Goal: Task Accomplishment & Management: Use online tool/utility

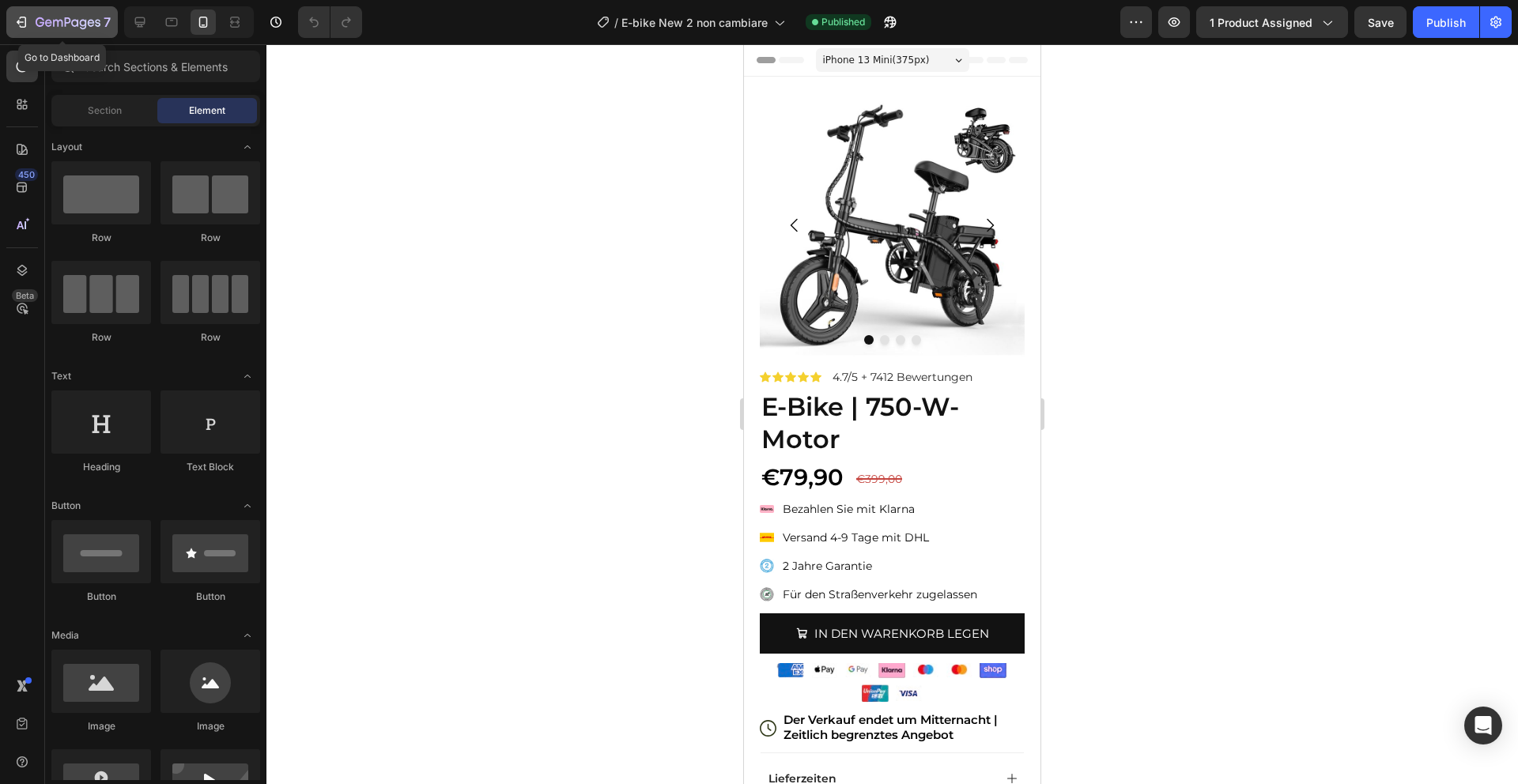
click at [54, 27] on icon "button" at bounding box center [67, 23] width 65 height 13
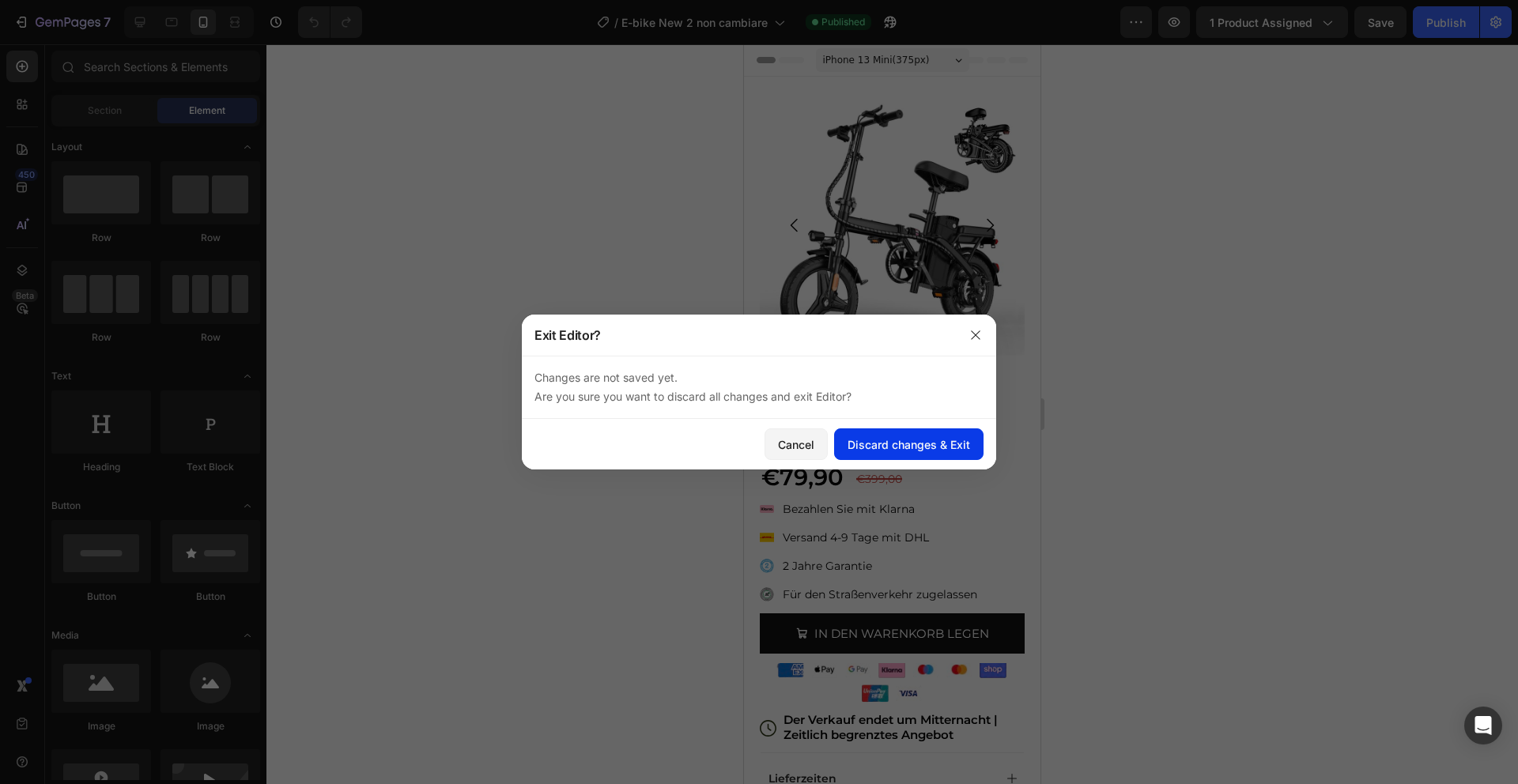
click at [872, 442] on div "Discard changes & Exit" at bounding box center [909, 444] width 123 height 16
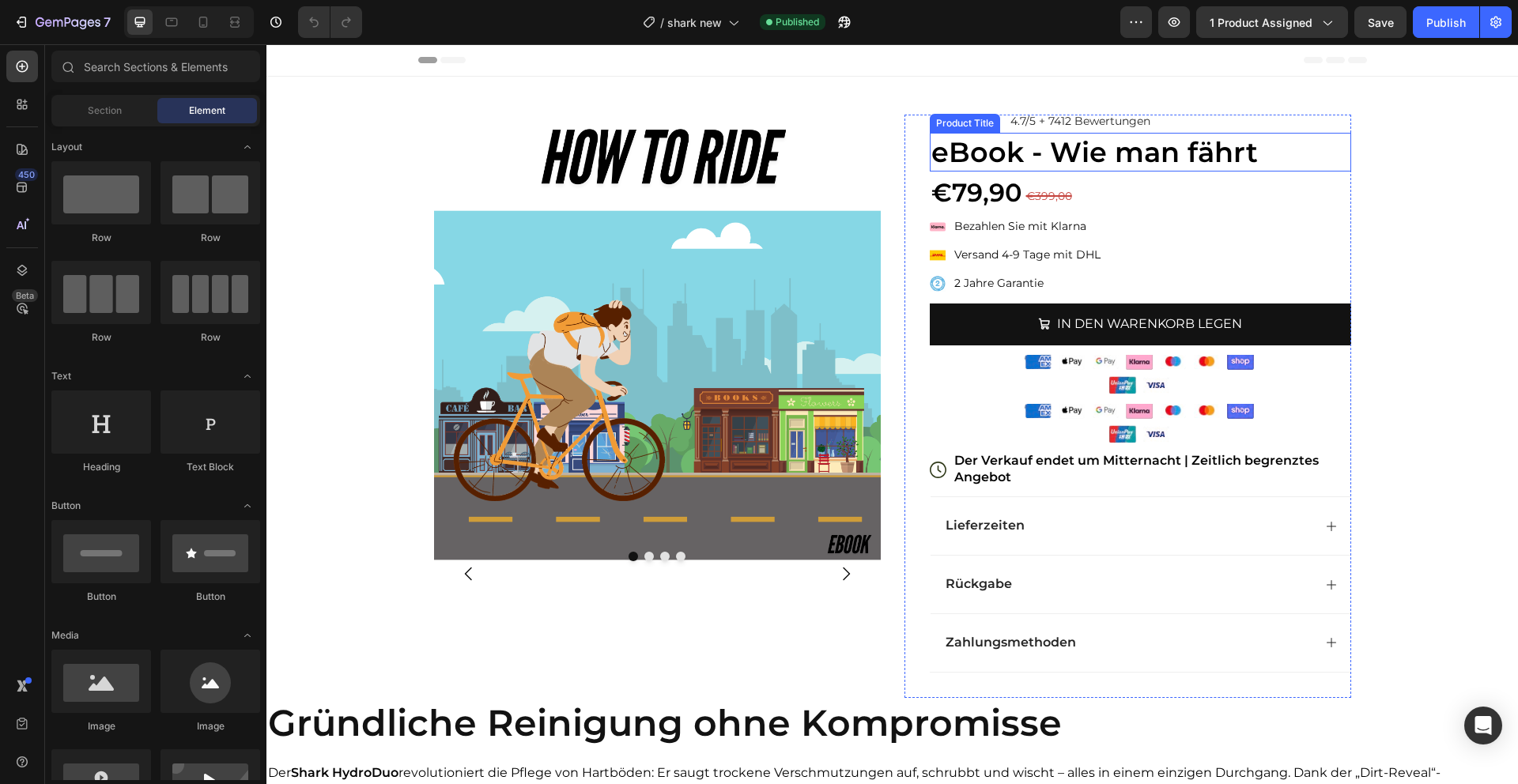
click at [1138, 156] on h1 "eBook - Wie man fährt" at bounding box center [1140, 152] width 421 height 39
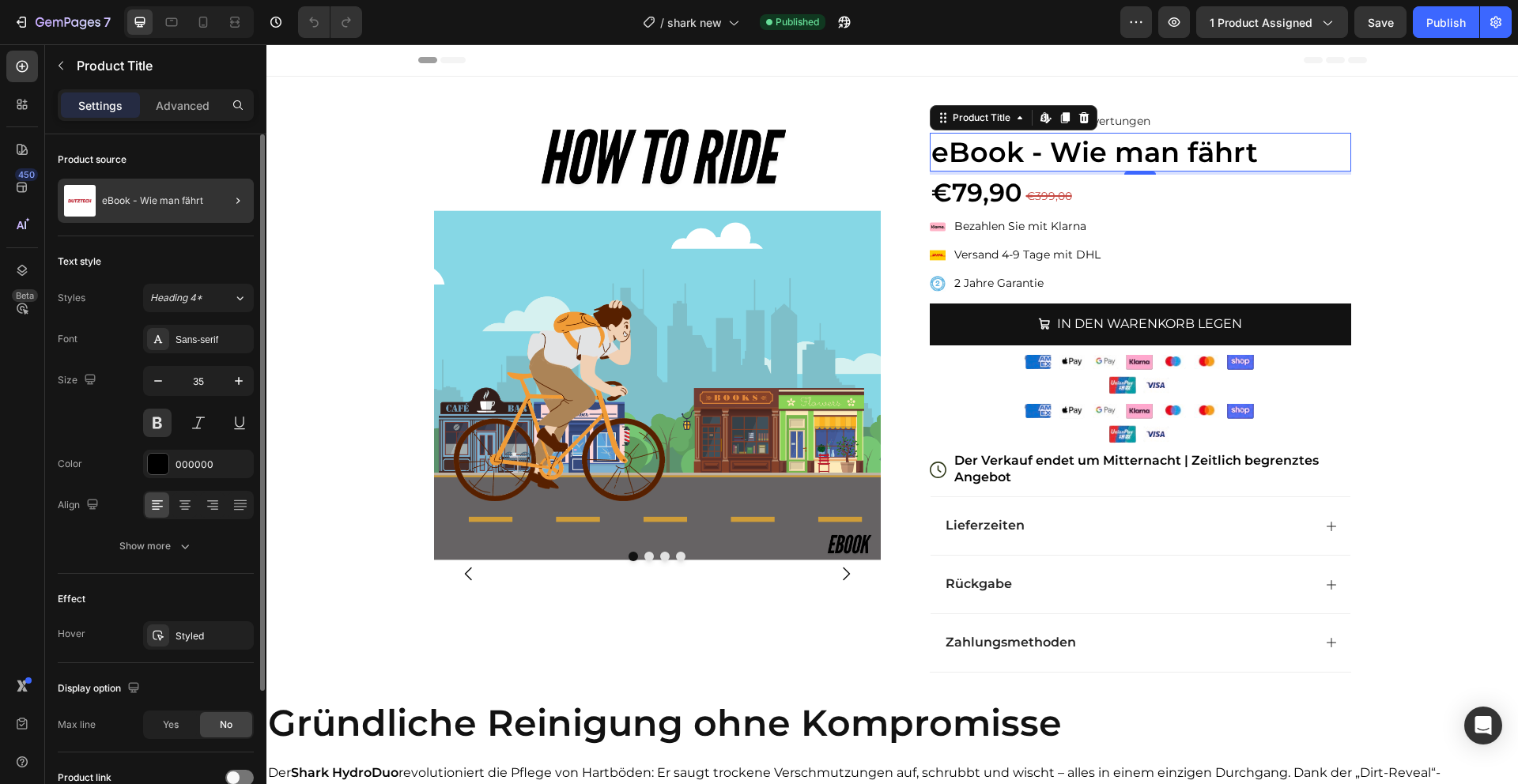
click at [188, 211] on div "eBook - Wie man fährt" at bounding box center [155, 201] width 196 height 44
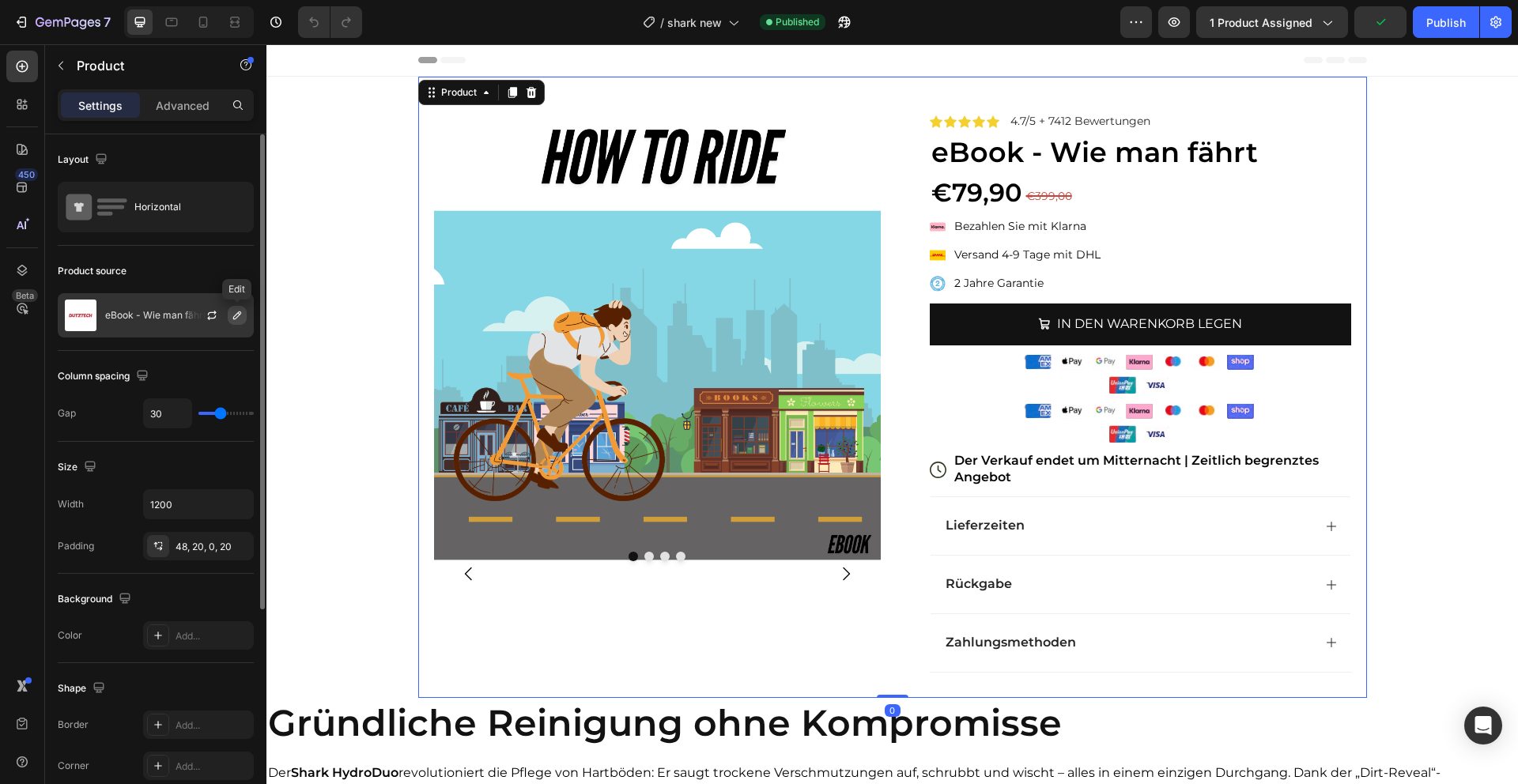
click at [233, 319] on icon "button" at bounding box center [237, 315] width 12 height 12
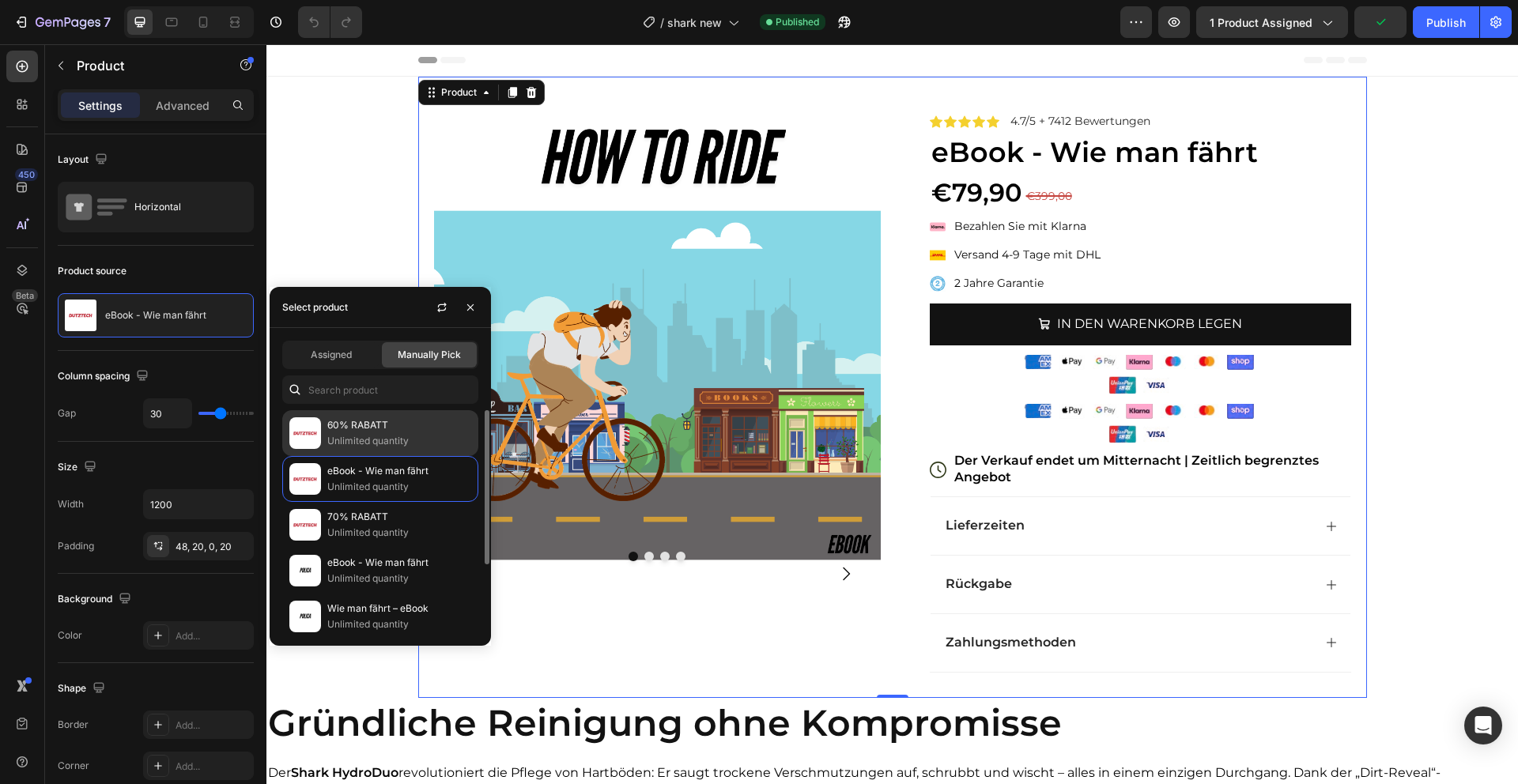
click at [384, 436] on p "Unlimited quantity" at bounding box center [399, 441] width 144 height 16
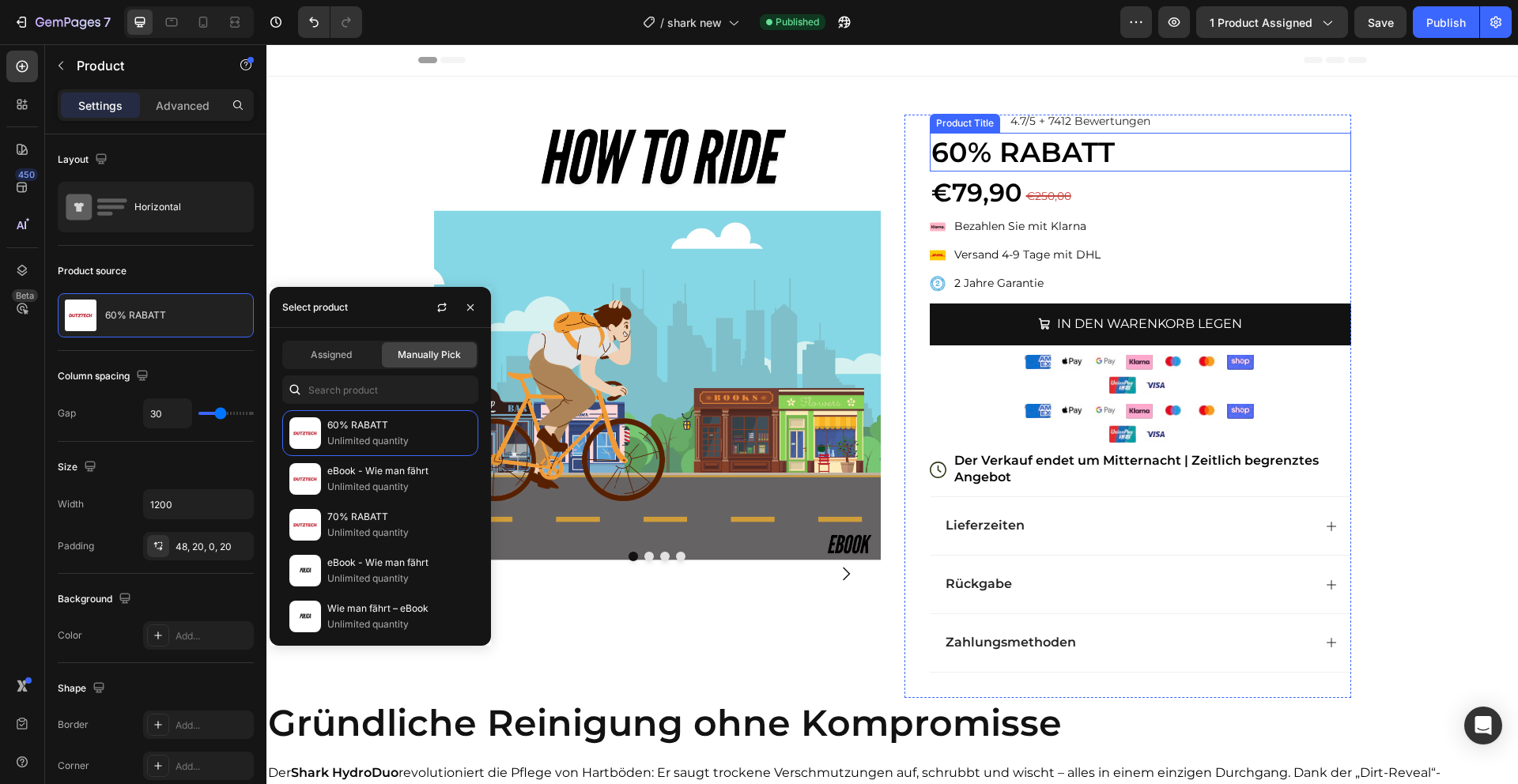
click at [1138, 145] on h1 "60% RABATT" at bounding box center [1140, 152] width 421 height 39
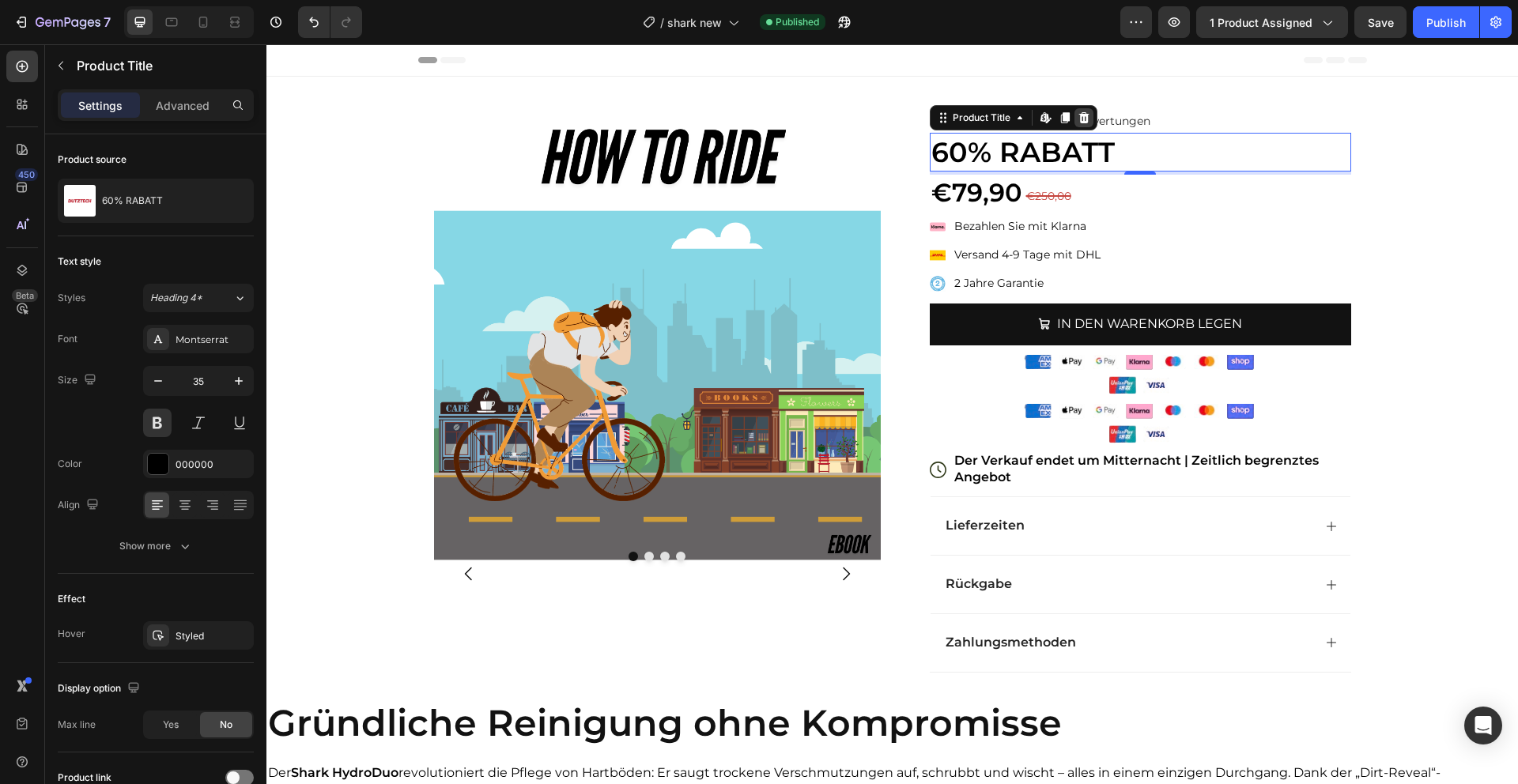
click at [1084, 123] on icon at bounding box center [1084, 118] width 11 height 11
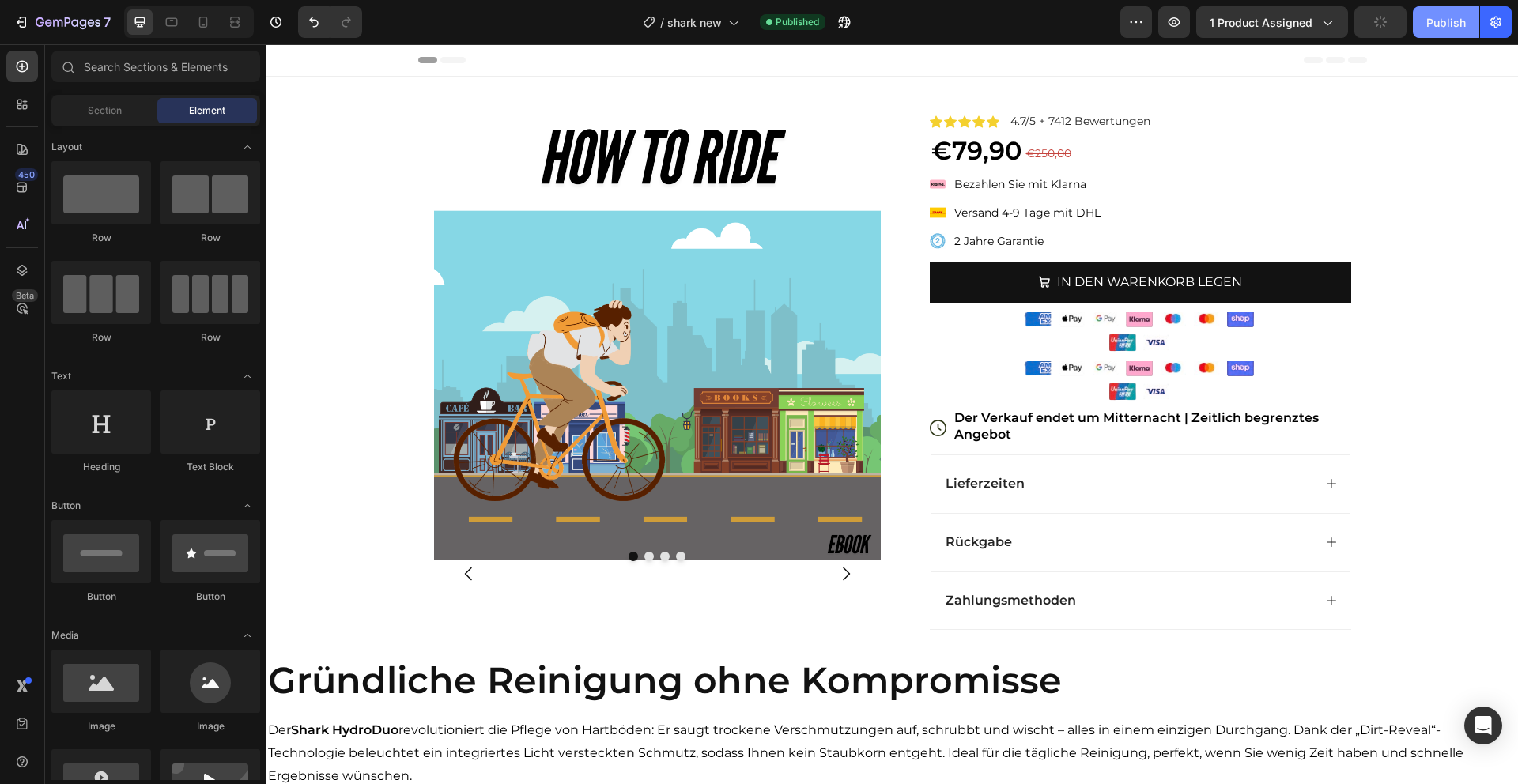
click at [1454, 20] on div "Publish" at bounding box center [1446, 22] width 39 height 16
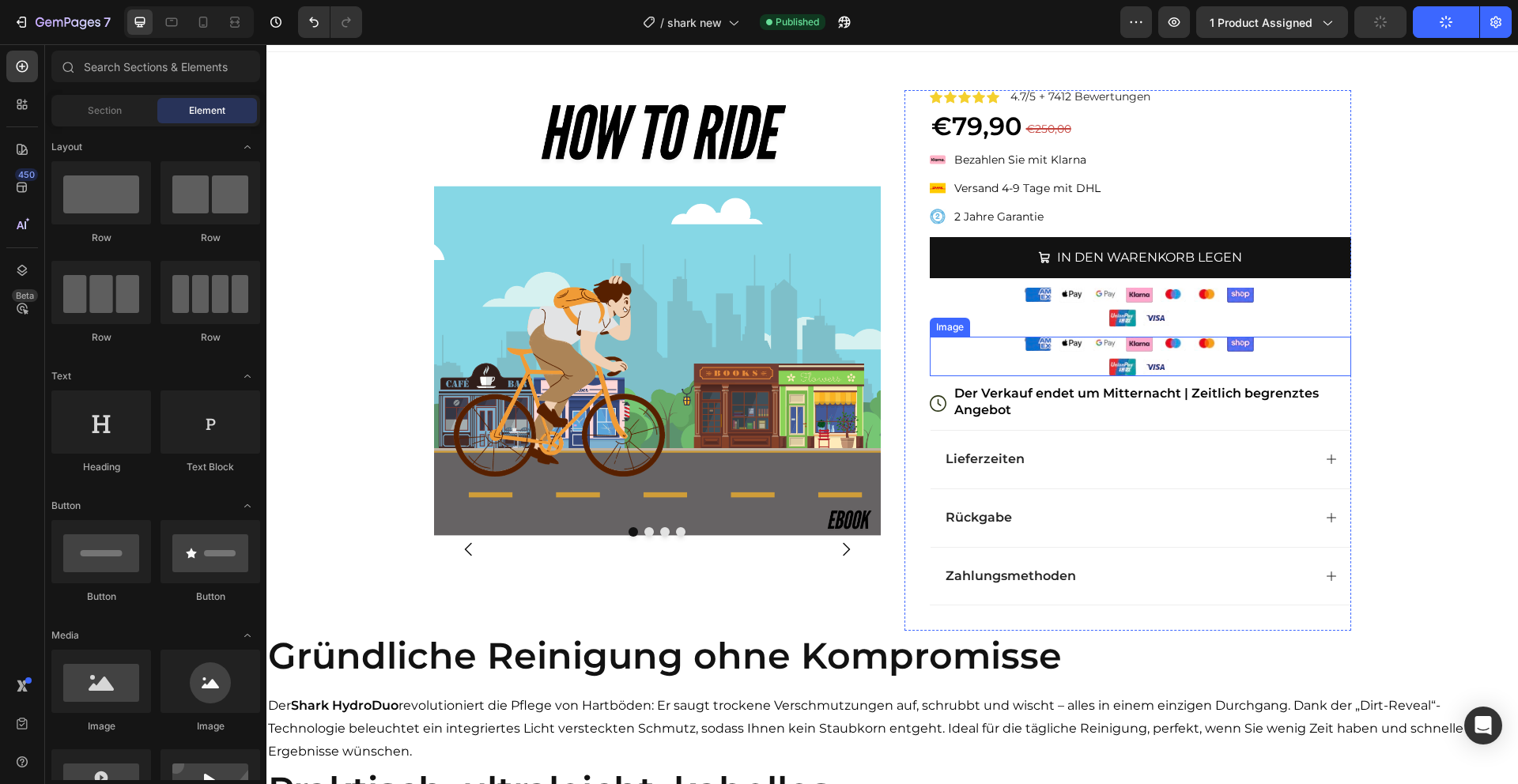
click at [1189, 369] on img at bounding box center [1139, 356] width 237 height 39
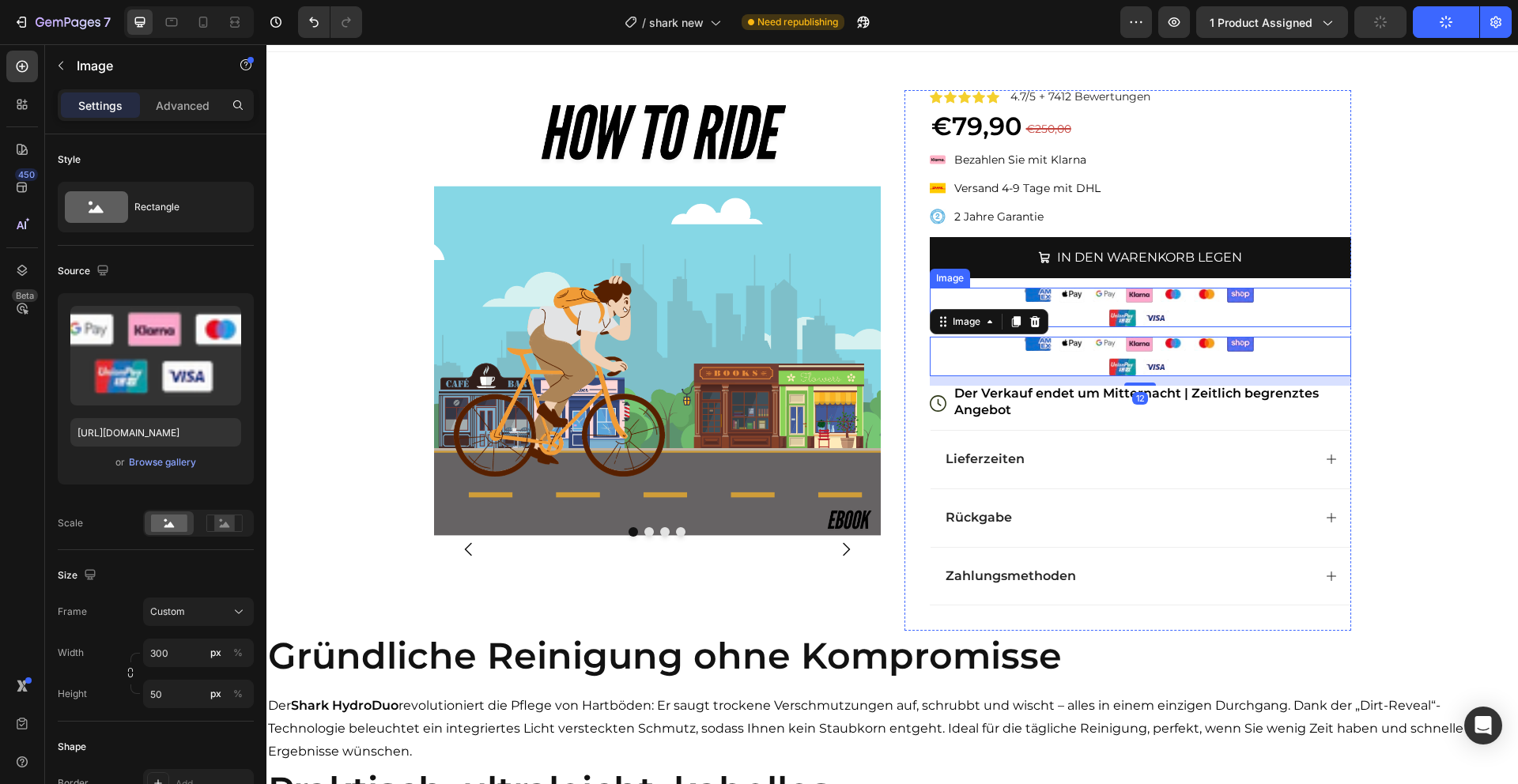
click at [1198, 308] on img at bounding box center [1139, 307] width 237 height 39
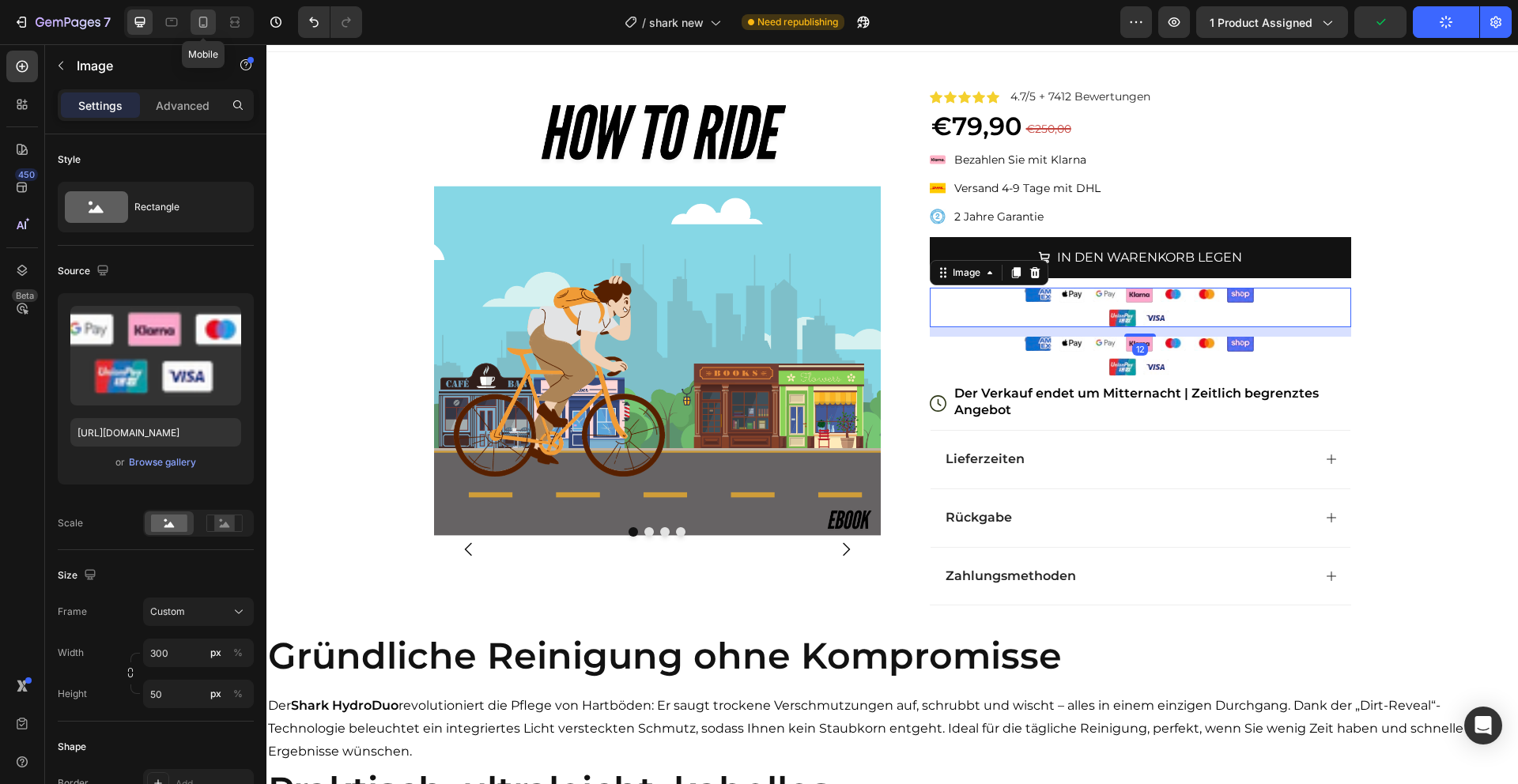
click at [200, 23] on icon at bounding box center [203, 22] width 9 height 11
type input "https://cdn.shopify.com/s/files/1/0975/7543/6613/files/gempages_581273785013895…"
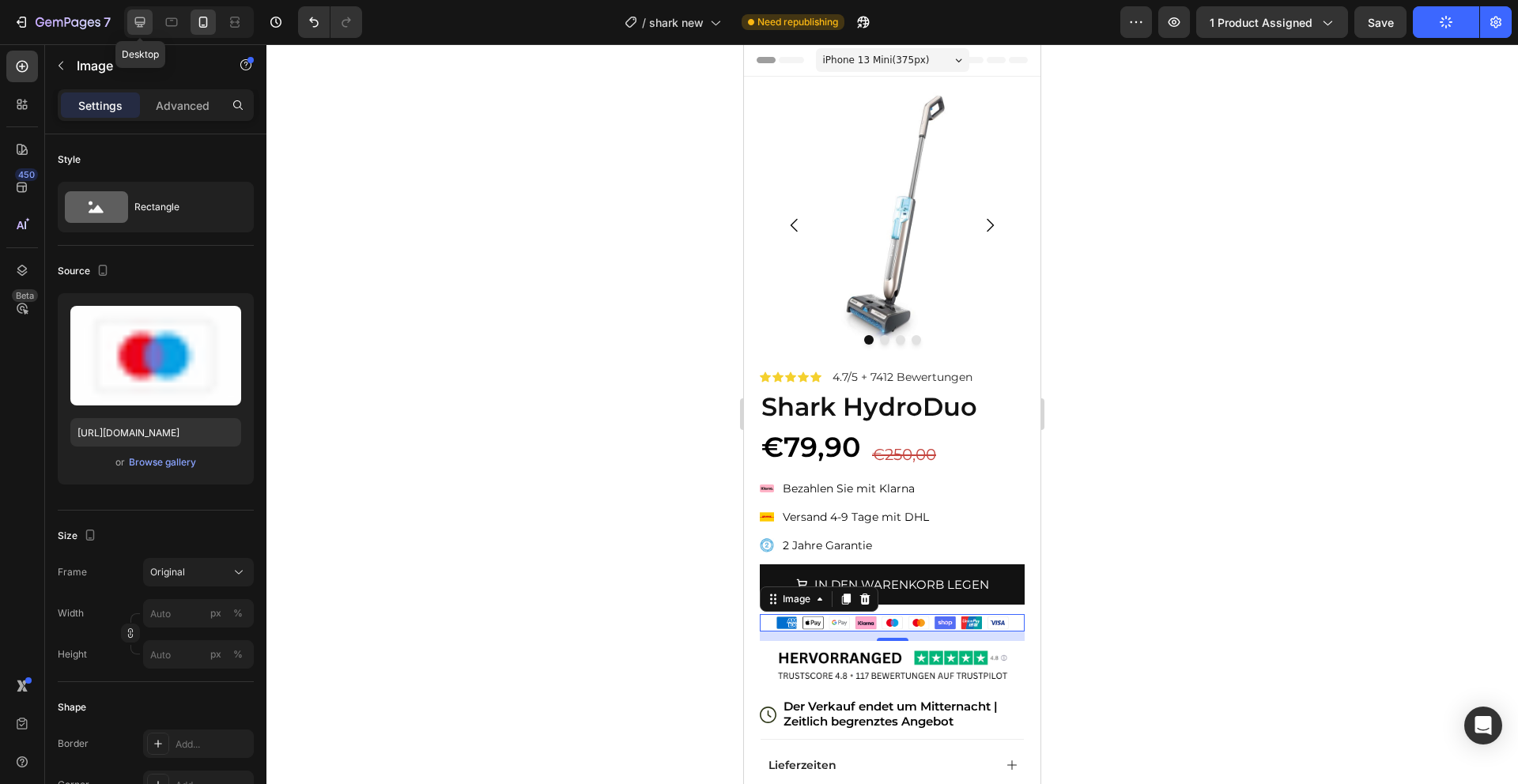
click at [138, 15] on icon at bounding box center [139, 21] width 16 height 16
type input "https://cdn.shopify.com/s/files/1/0975/7543/6613/files/gempages_581273785013895…"
type input "300"
type input "50"
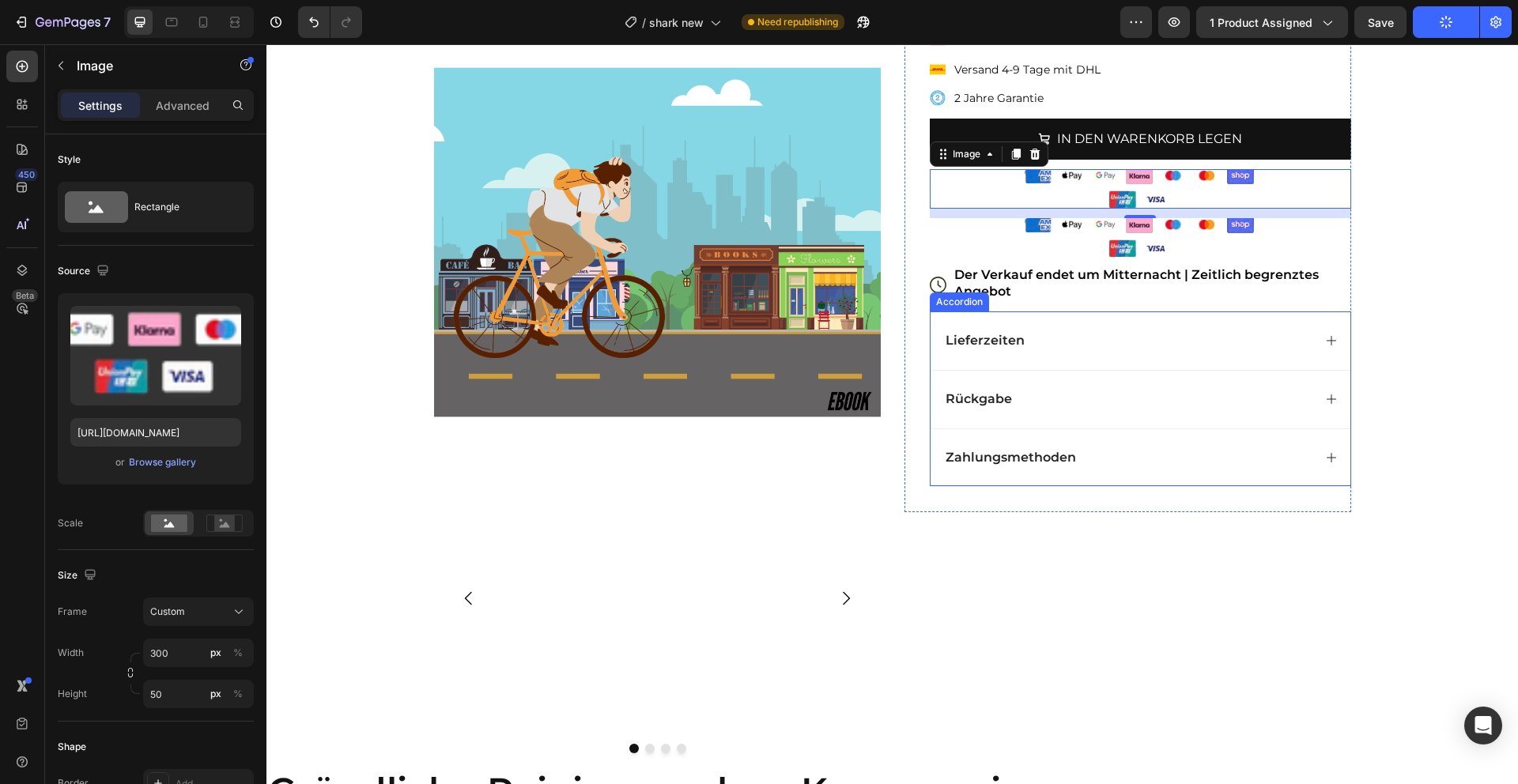
scroll to position [82, 0]
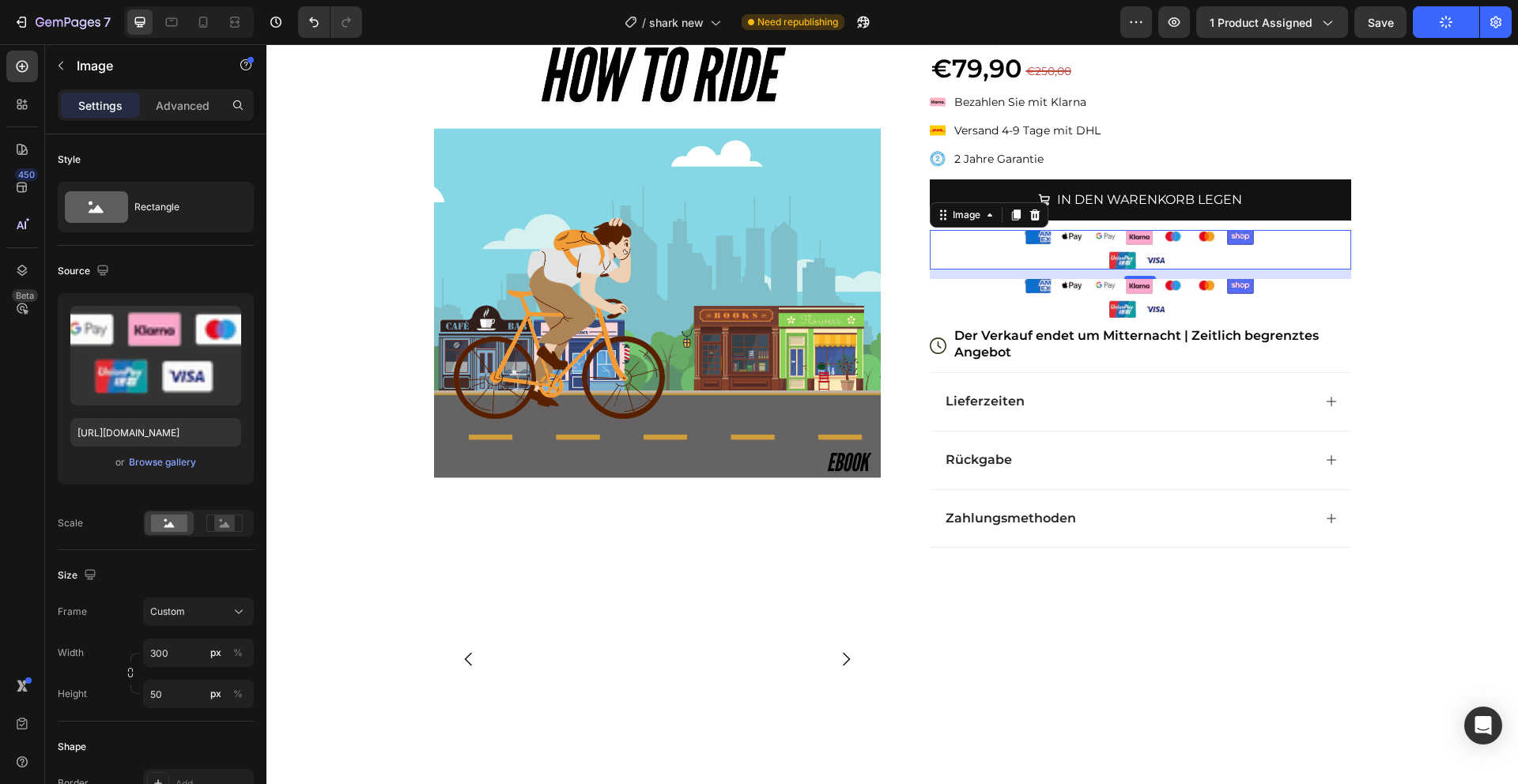
click at [1126, 234] on img at bounding box center [1139, 250] width 237 height 39
click at [181, 460] on div "Browse gallery" at bounding box center [162, 462] width 67 height 14
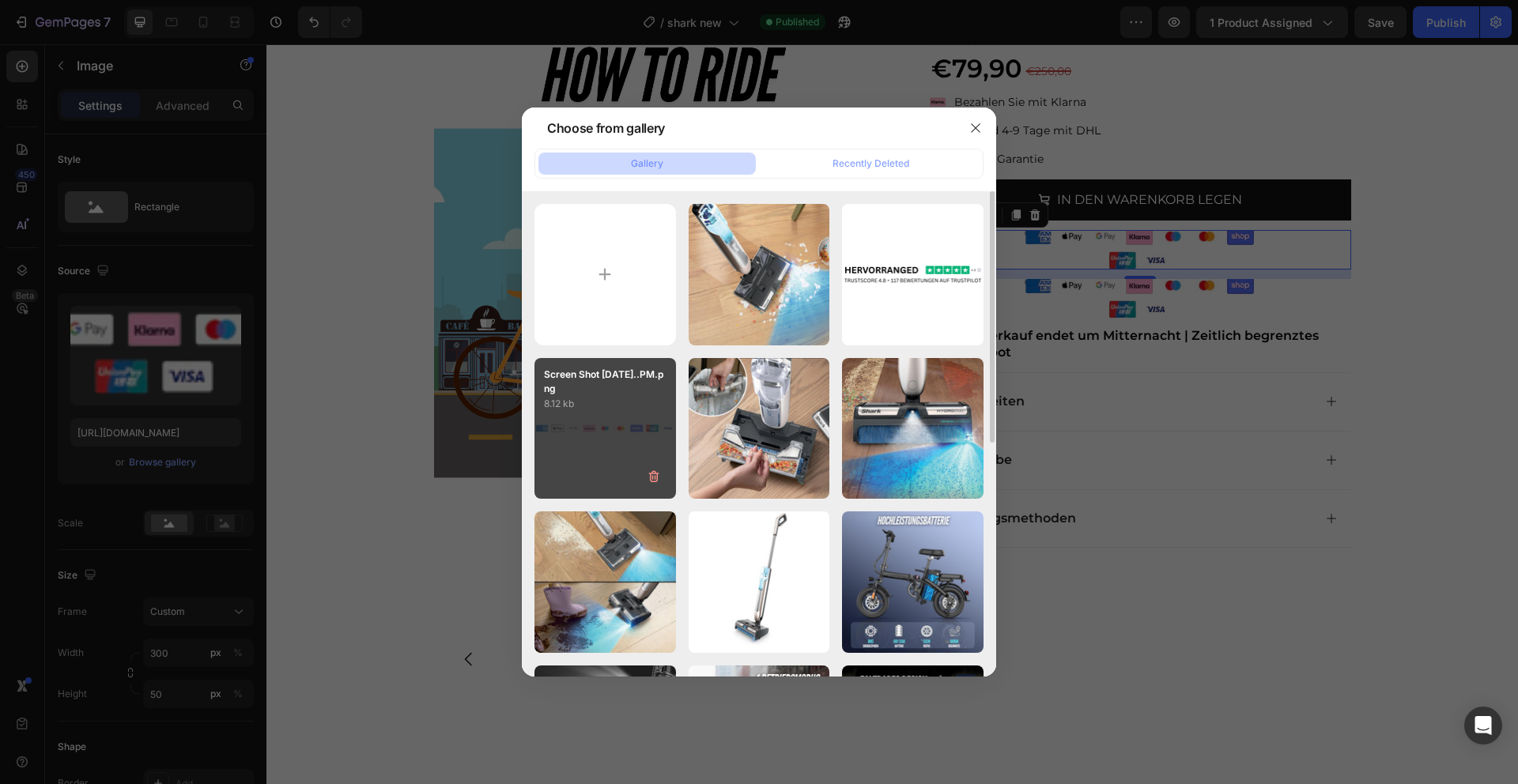
click at [565, 419] on div "Screen Shot 2025-08-2...PM.png 8.12 kb" at bounding box center [605, 428] width 142 height 142
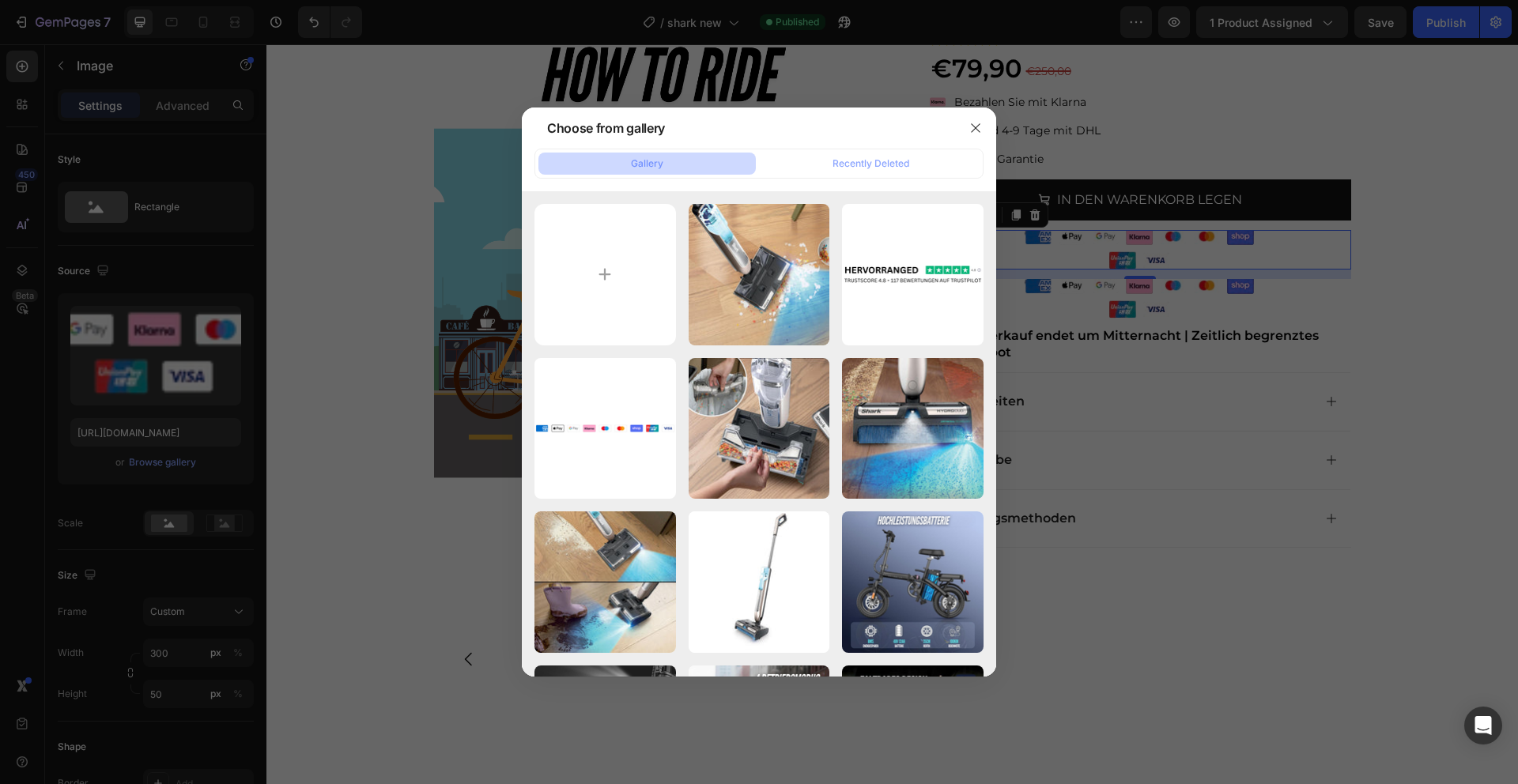
type input "https://cdn.shopify.com/s/files/1/0975/7543/6613/files/gempages_581273785013895…"
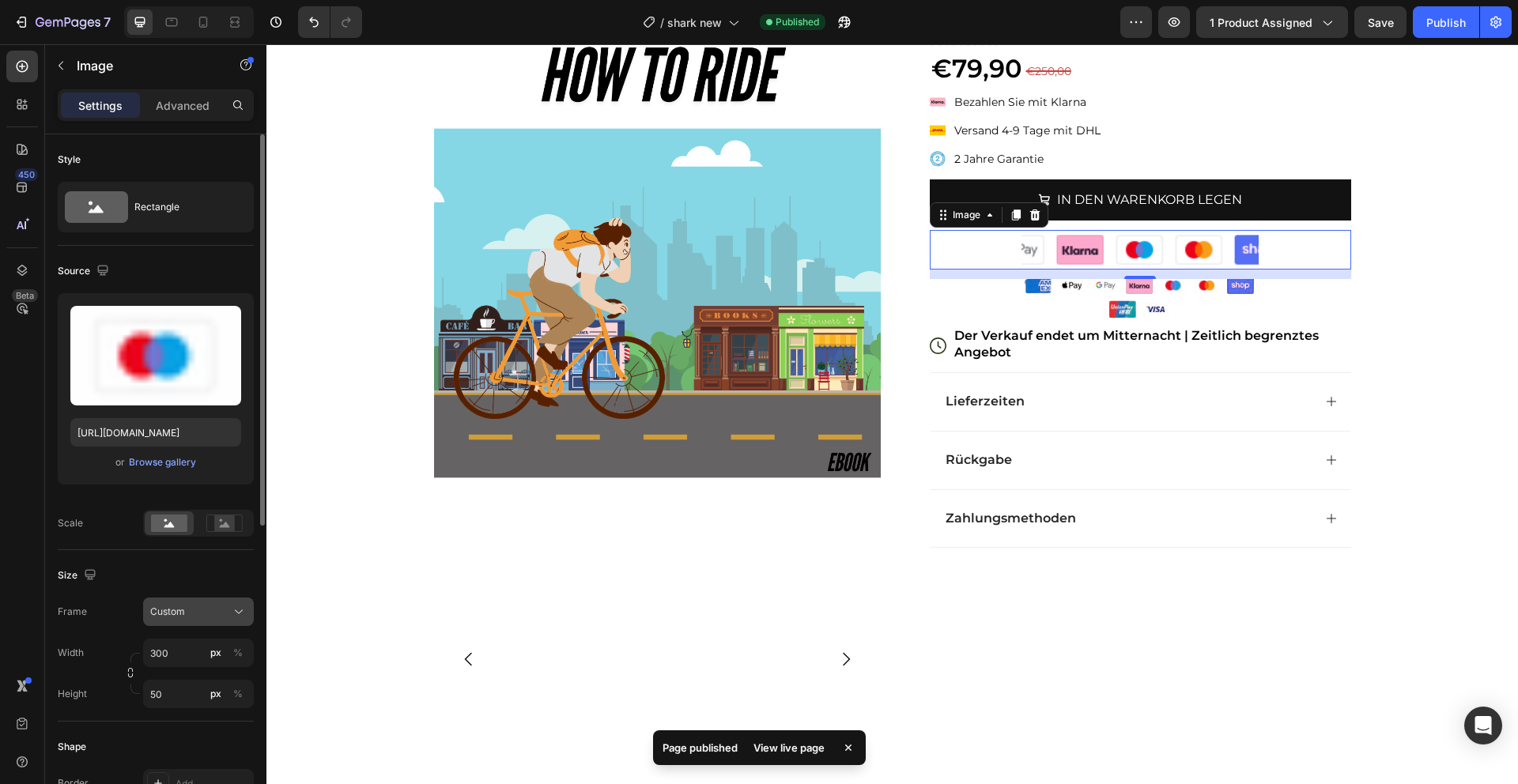
click at [184, 619] on button "Custom" at bounding box center [198, 611] width 111 height 29
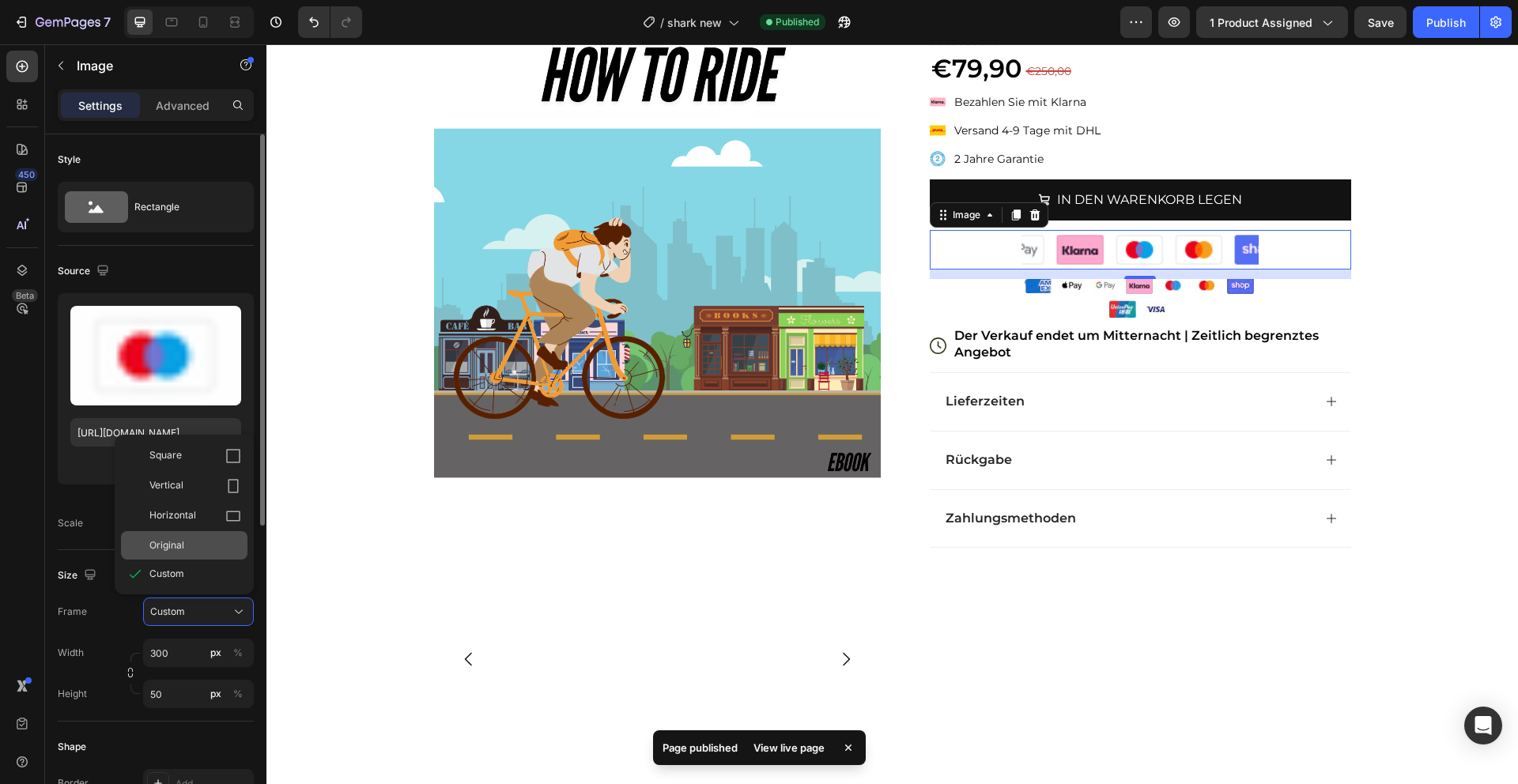
click at [179, 539] on span "Original" at bounding box center [166, 545] width 34 height 14
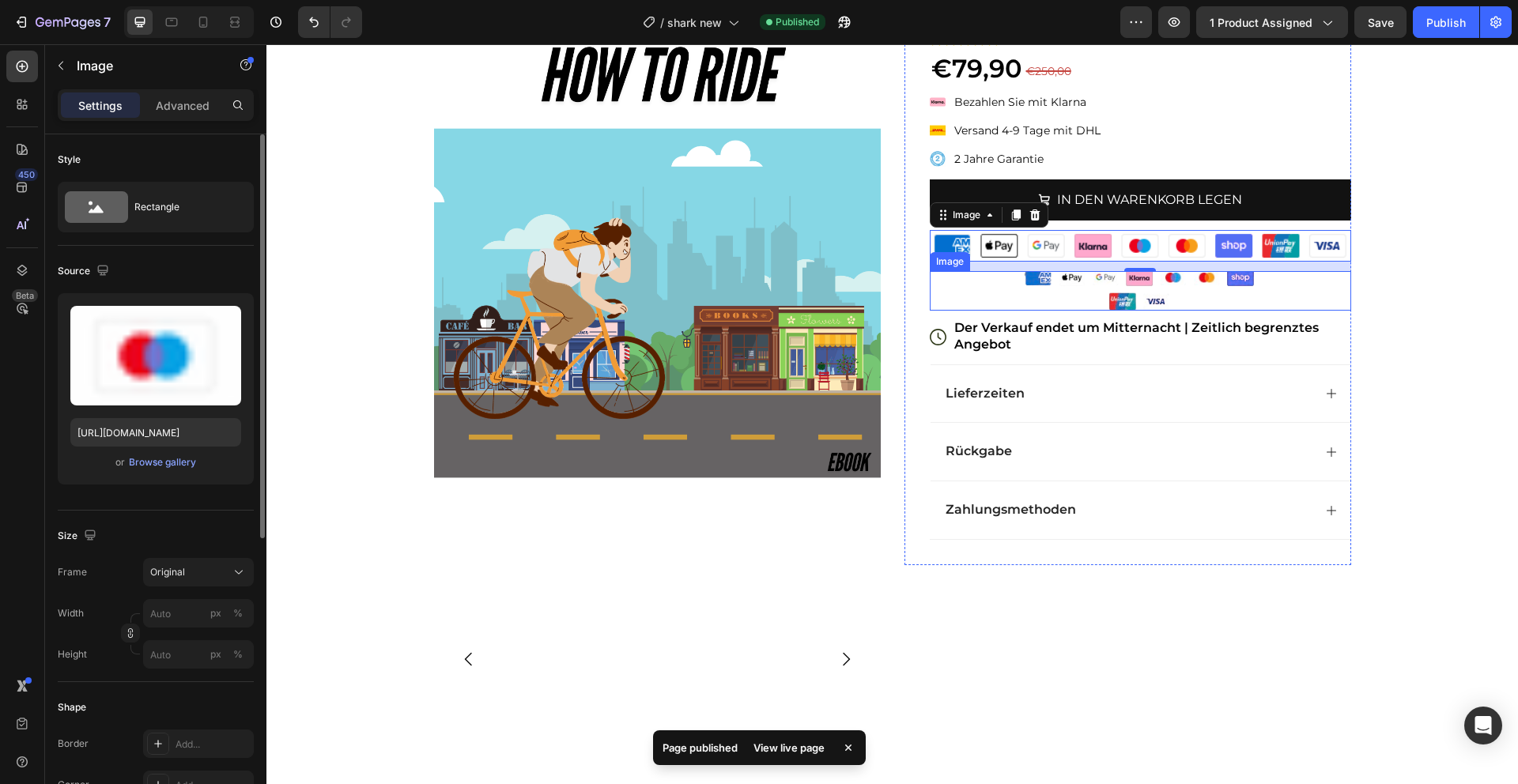
click at [1134, 273] on img at bounding box center [1139, 291] width 237 height 39
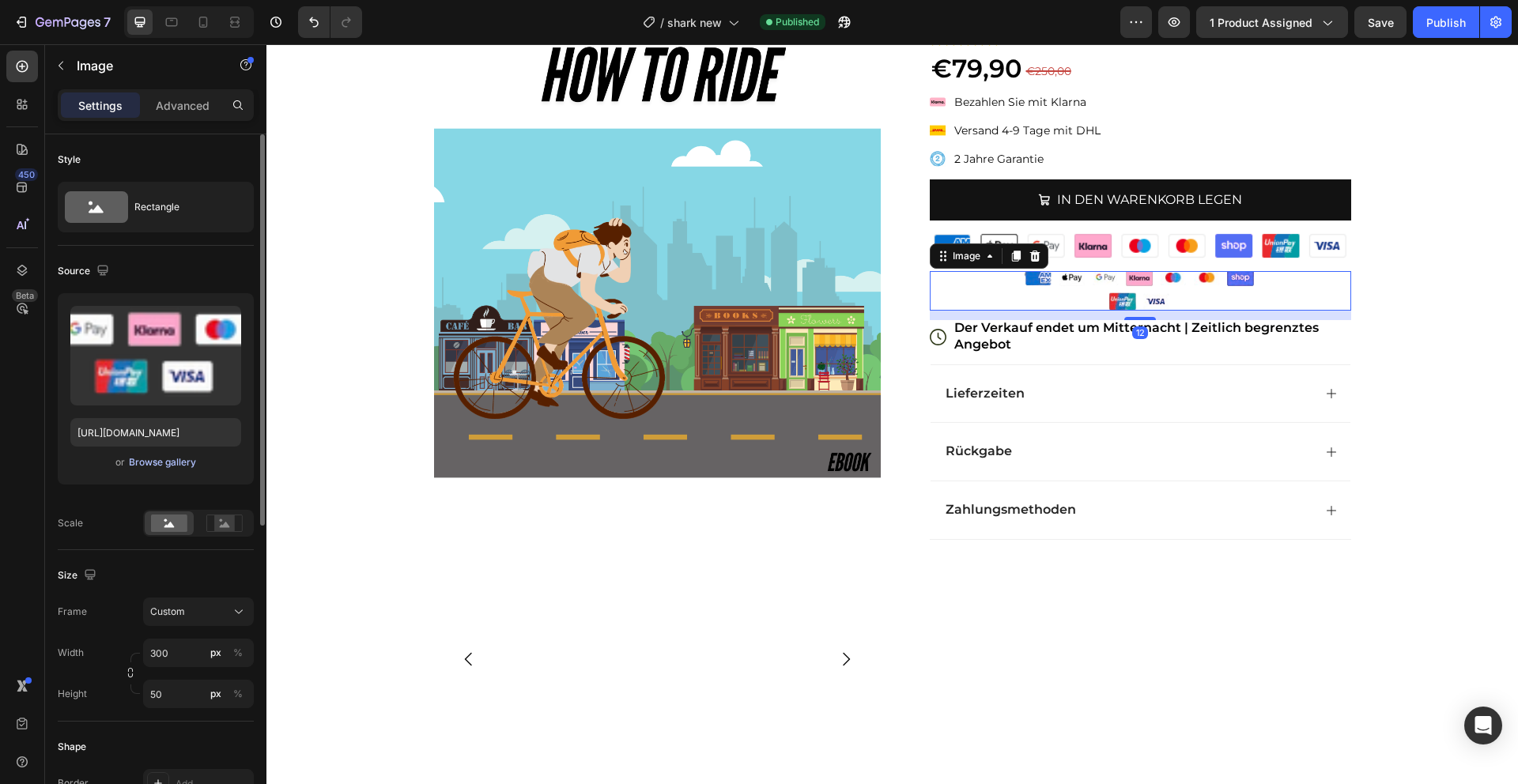
click at [182, 460] on div "Browse gallery" at bounding box center [162, 462] width 67 height 14
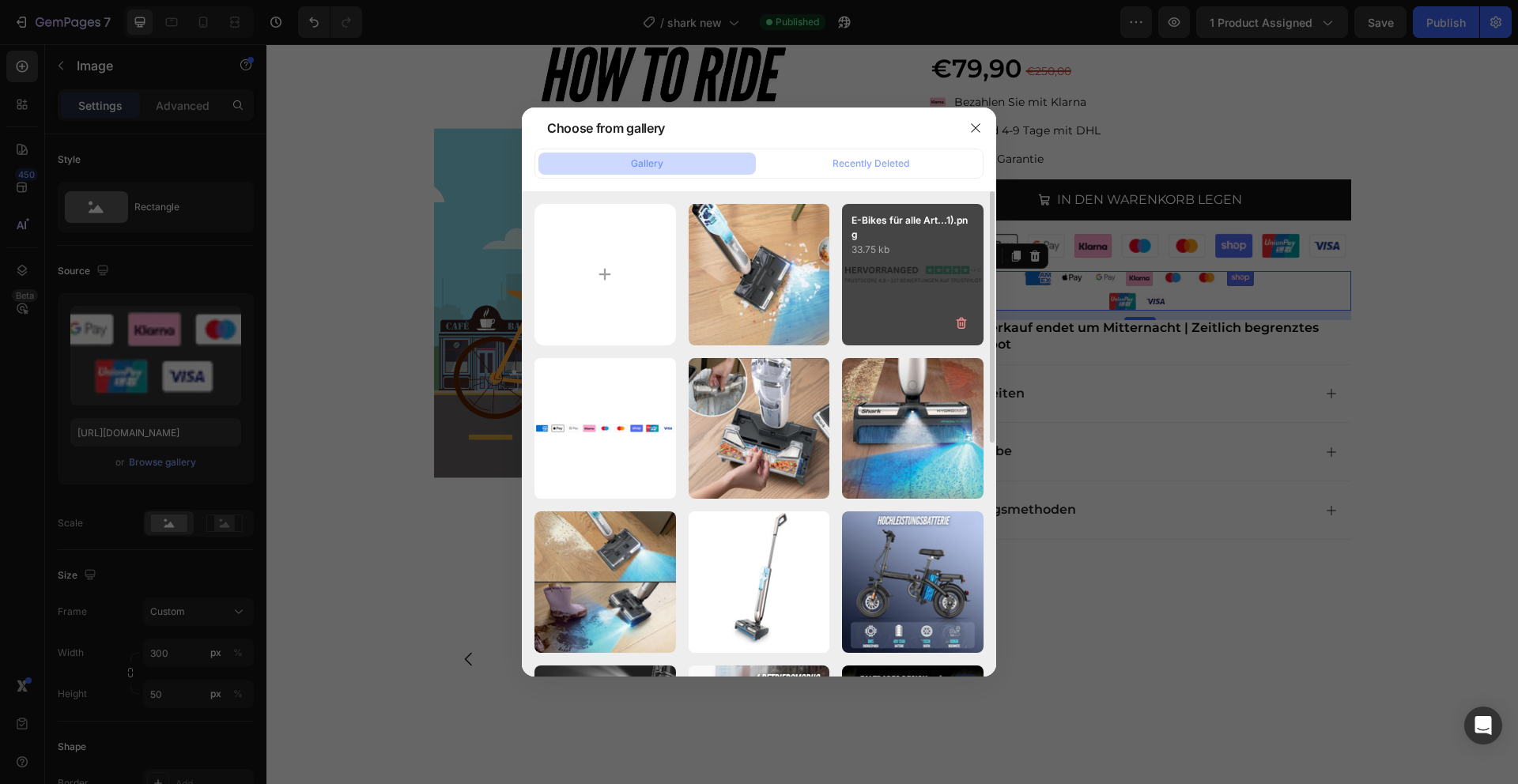
click at [897, 292] on div "E-Bikes für alle Art...1).png 33.75 kb" at bounding box center [912, 274] width 142 height 142
type input "https://cdn.shopify.com/s/files/1/0975/7543/6613/files/gempages_581273785013895…"
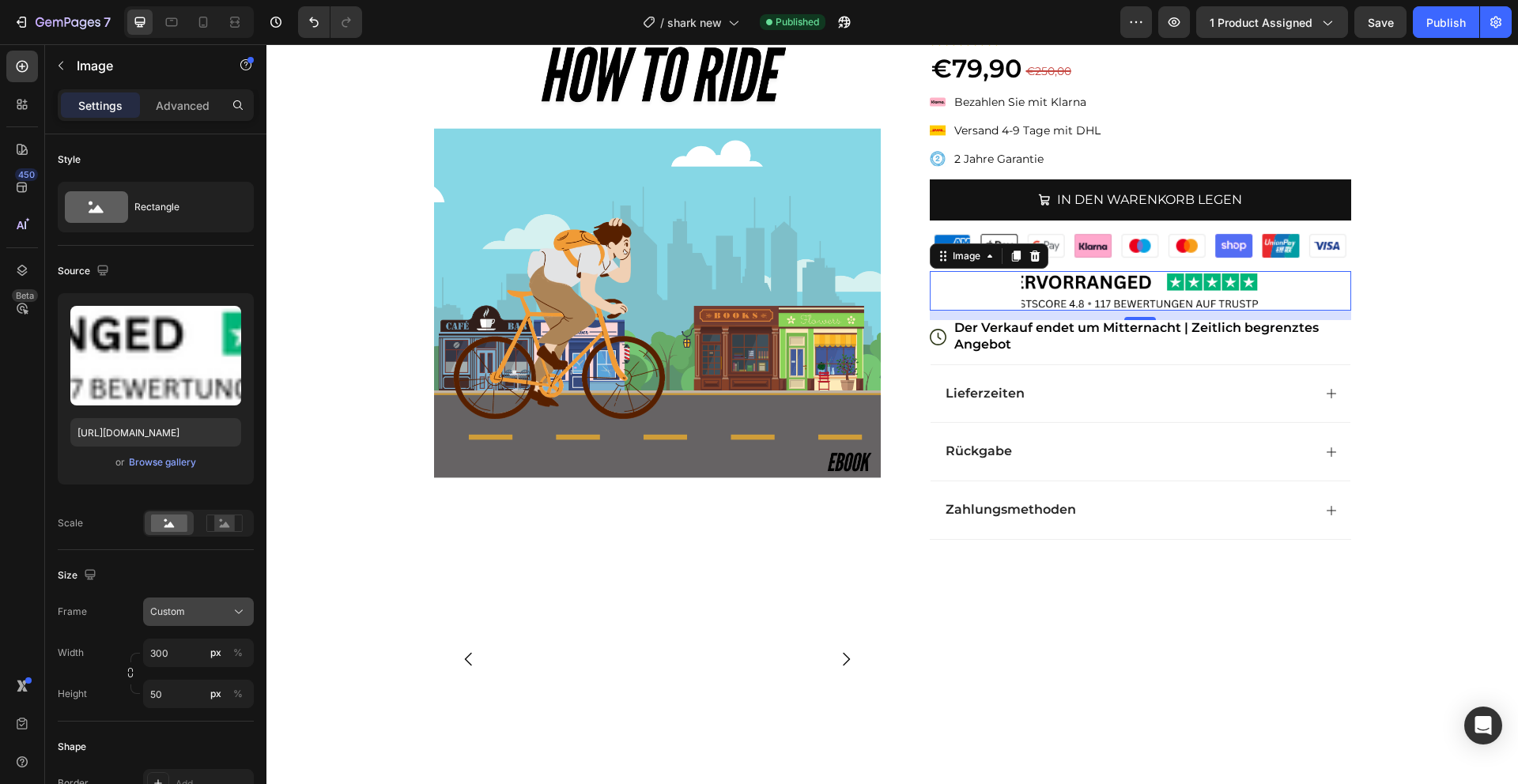
click at [190, 604] on div "Custom" at bounding box center [198, 611] width 97 height 16
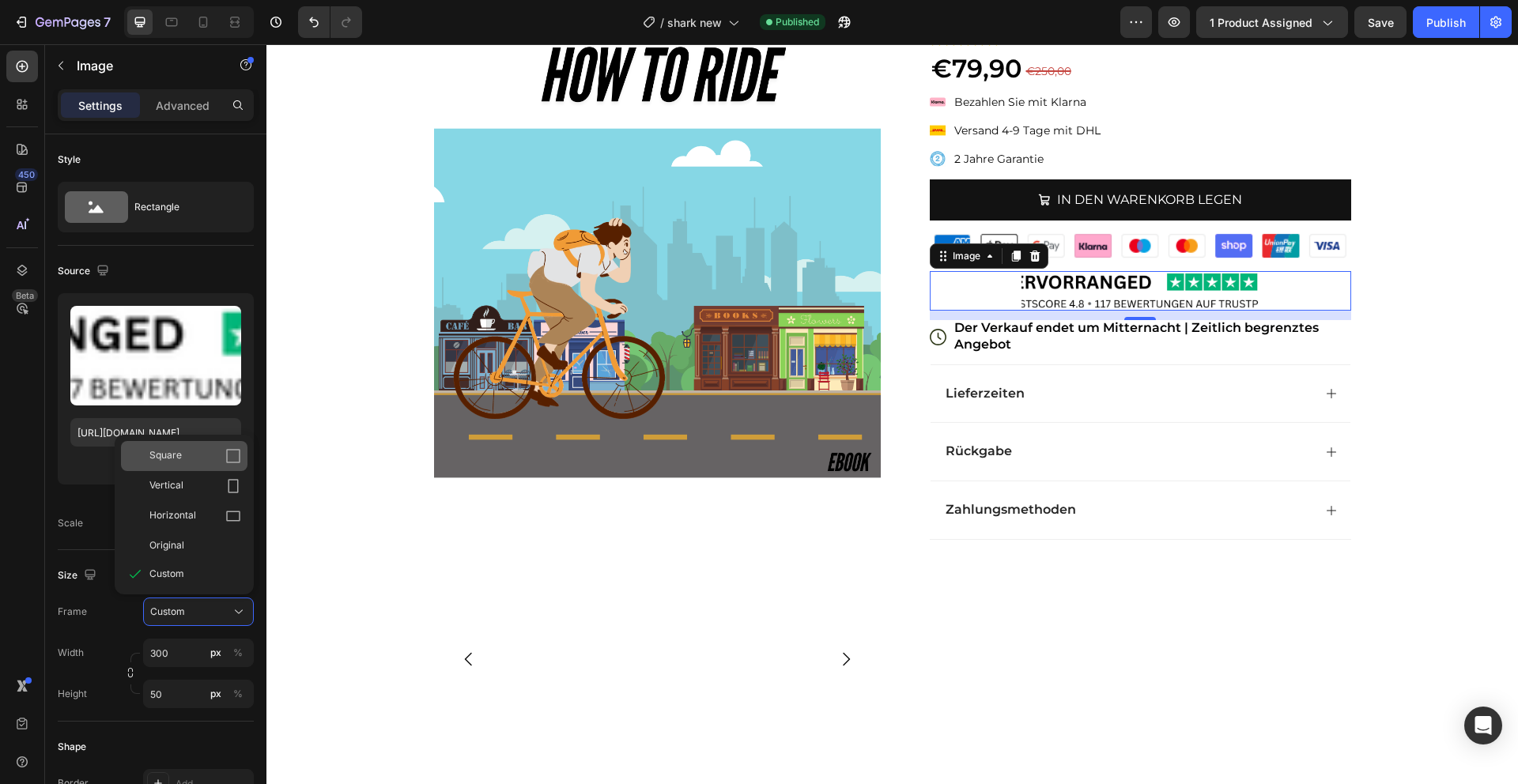
click at [180, 448] on span "Square" at bounding box center [166, 455] width 33 height 16
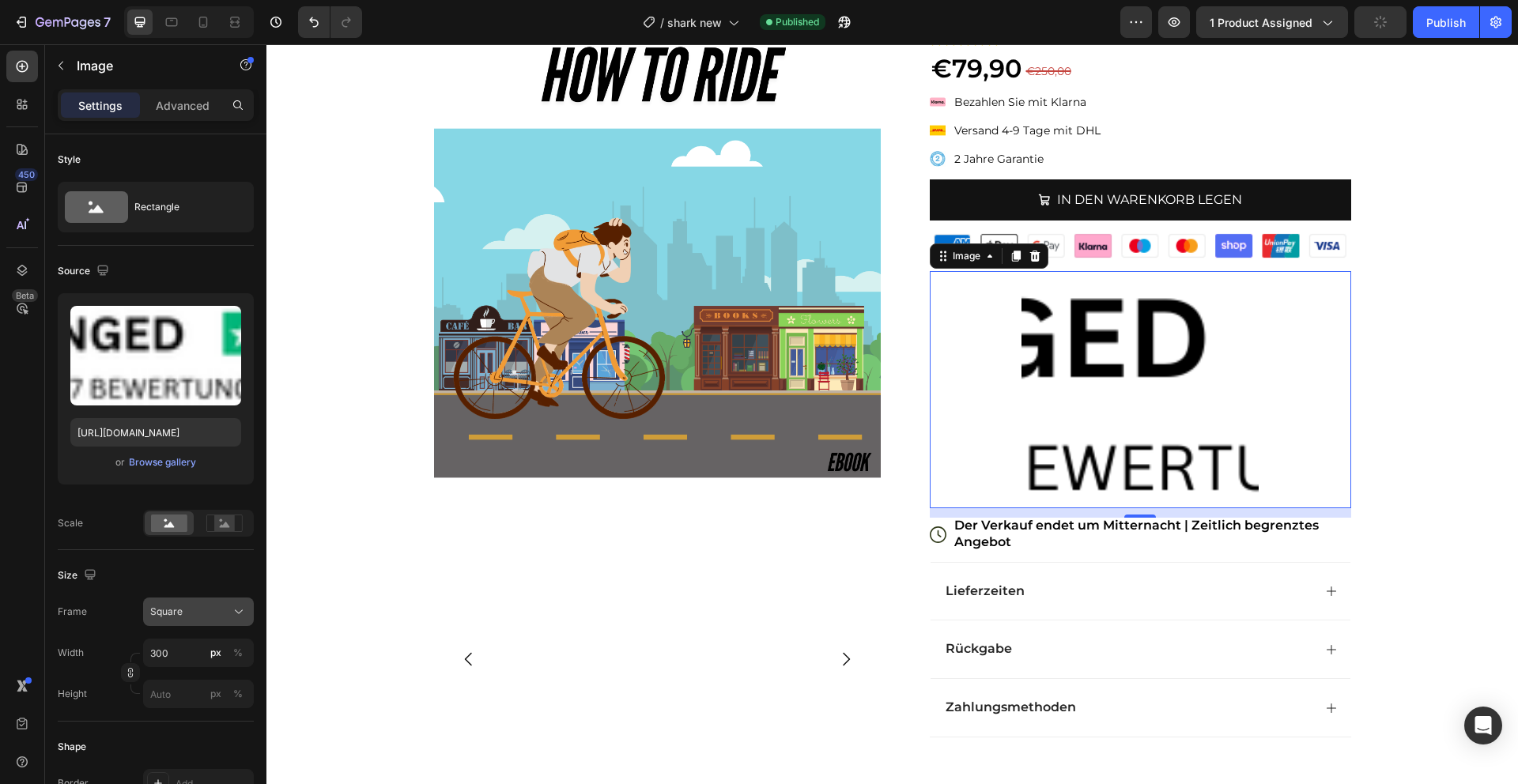
click at [175, 597] on button "Square" at bounding box center [198, 611] width 111 height 29
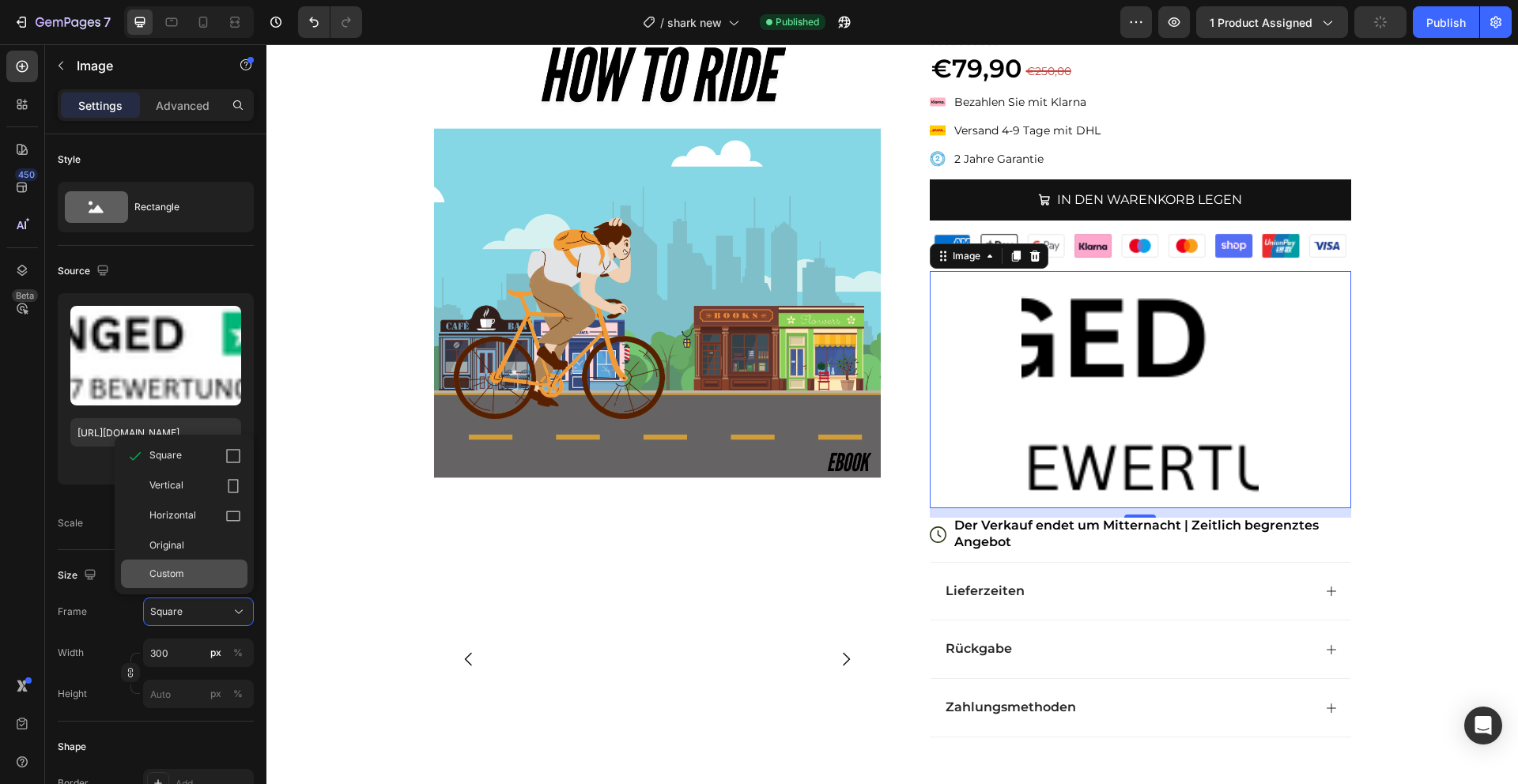
drag, startPoint x: 175, startPoint y: 577, endPoint x: 234, endPoint y: 505, distance: 93.1
click at [175, 577] on span "Custom" at bounding box center [166, 573] width 34 height 14
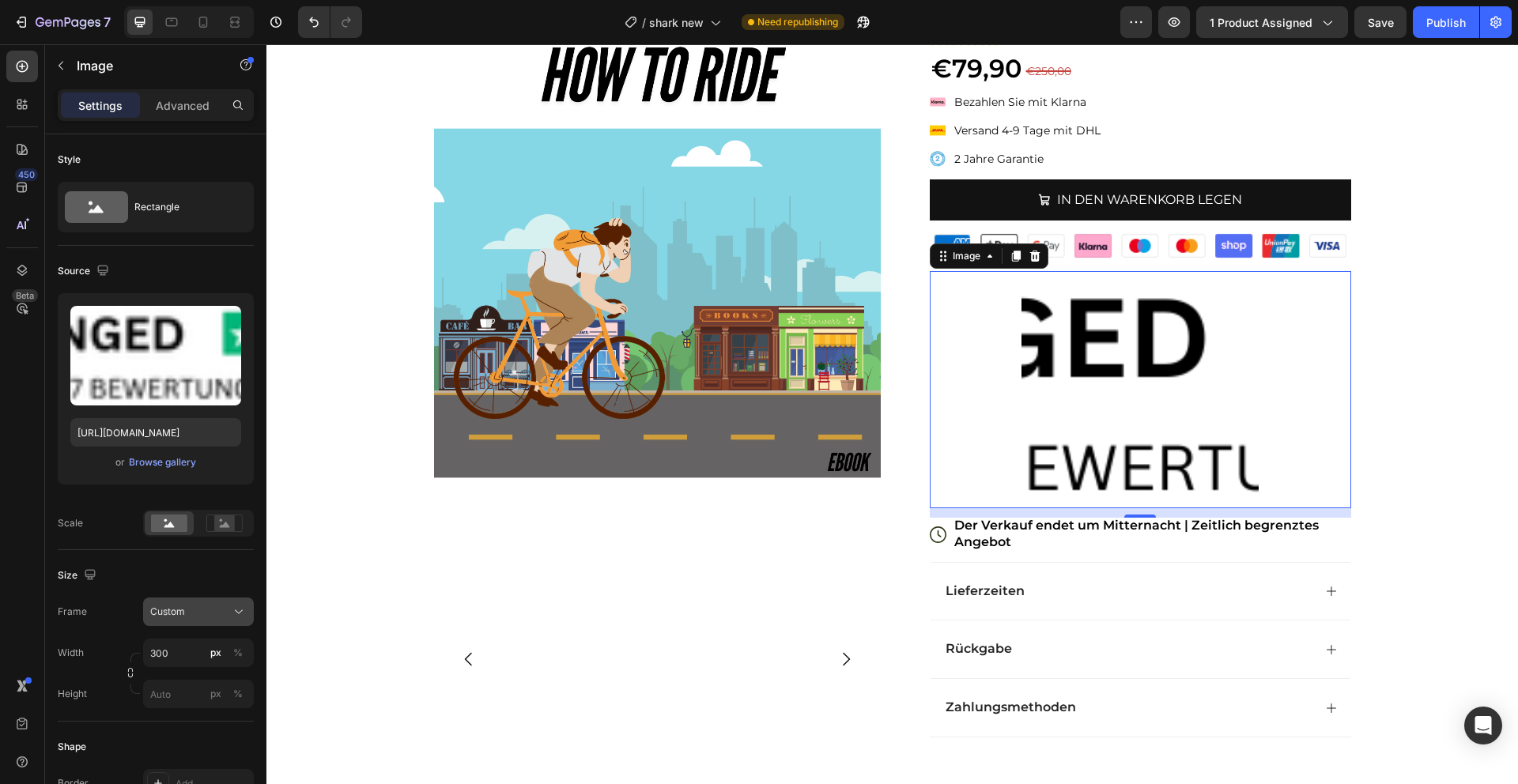
click at [166, 617] on span "Custom" at bounding box center [167, 611] width 34 height 14
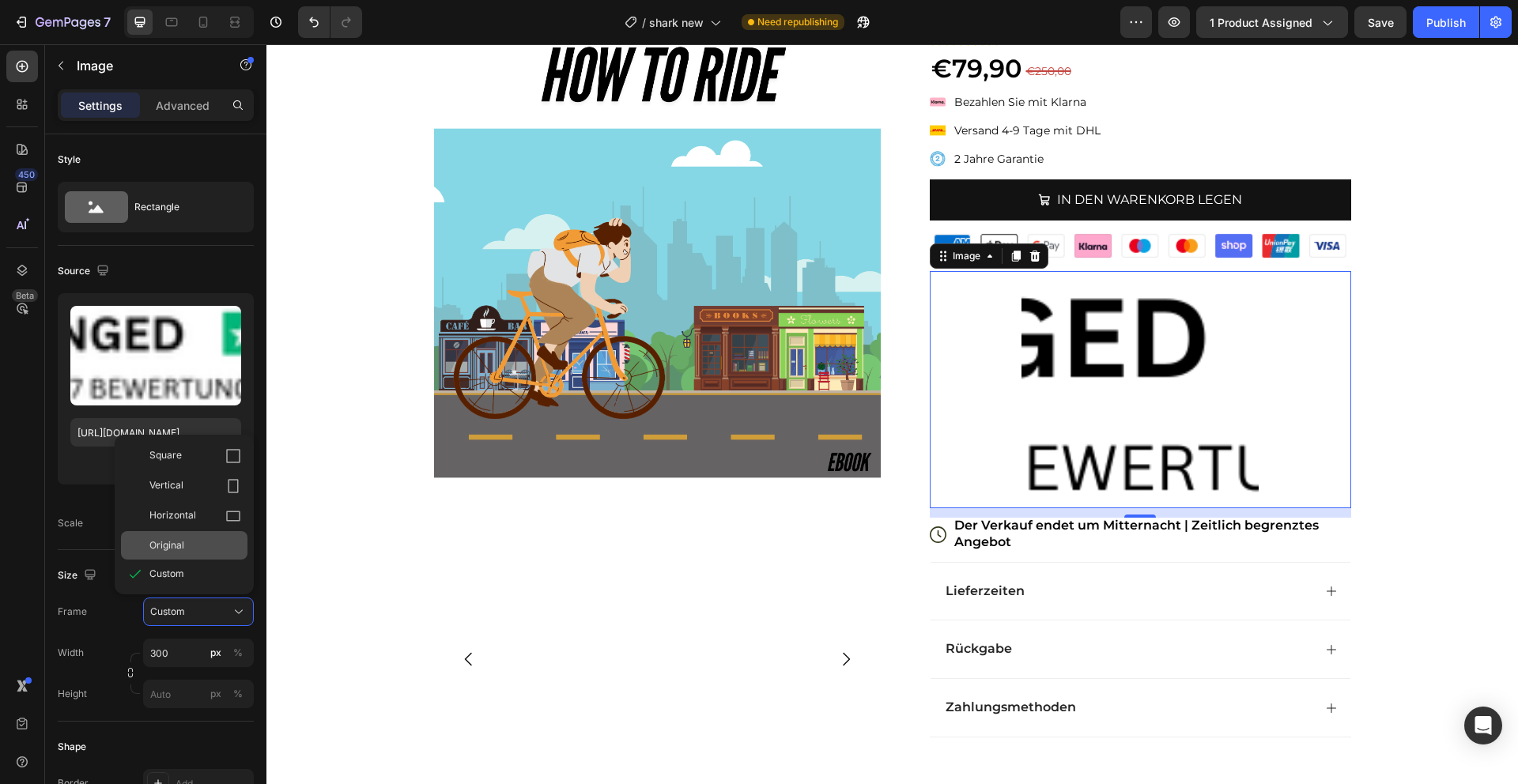
click at [188, 542] on div "Original" at bounding box center [195, 545] width 92 height 14
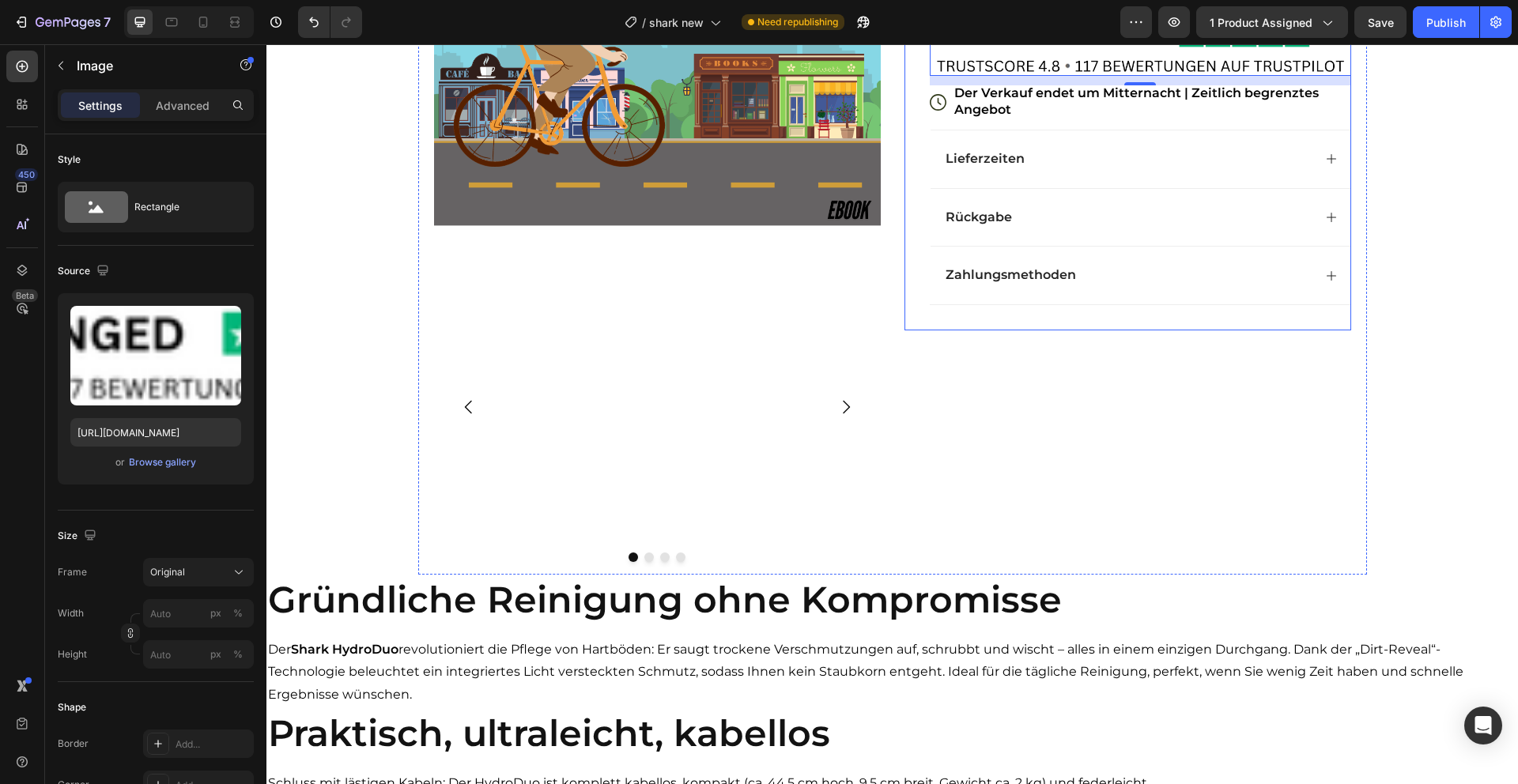
scroll to position [354, 0]
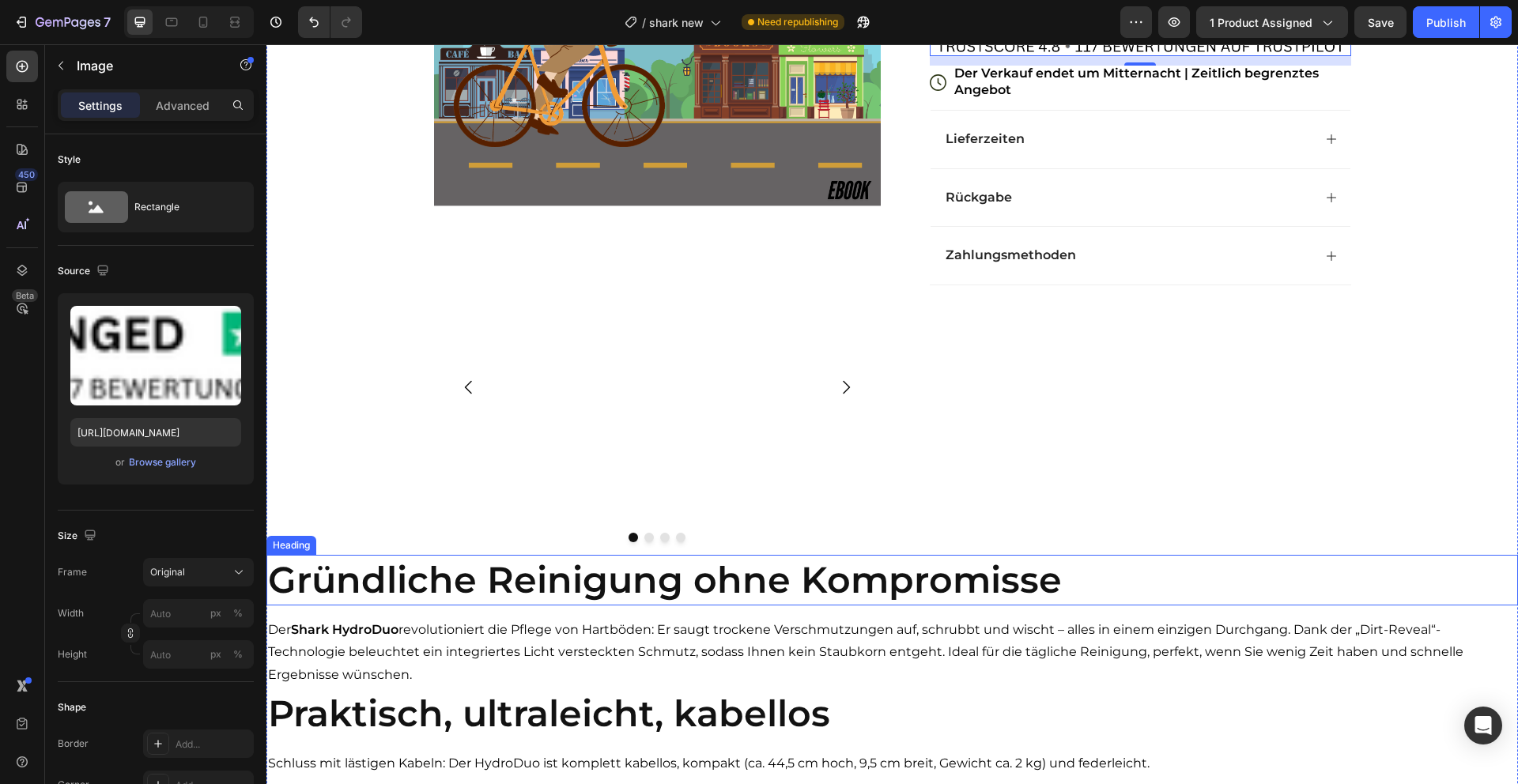
click at [857, 573] on h2 "Gründliche Reinigung ohne Kompromisse" at bounding box center [892, 580] width 1252 height 51
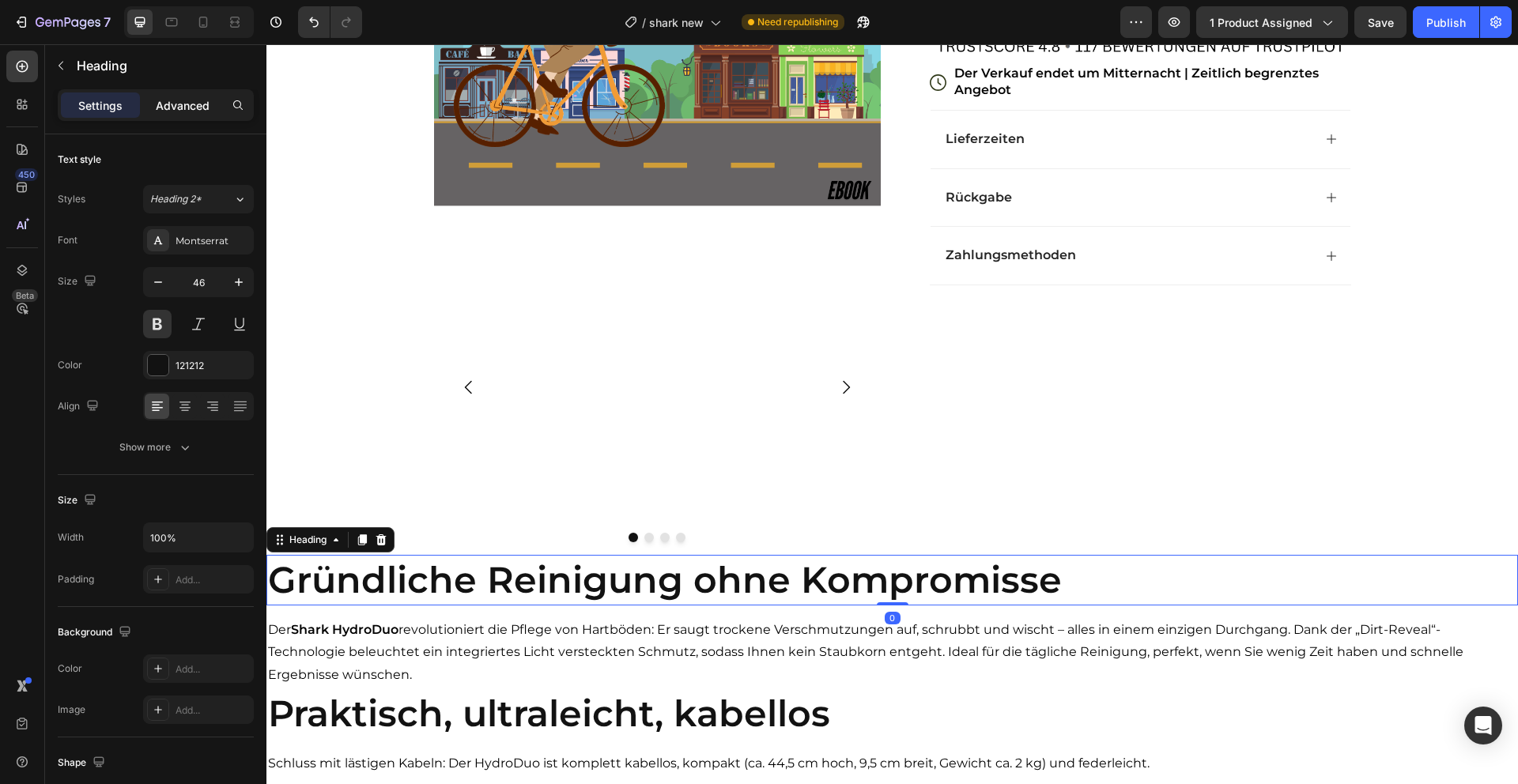
click at [184, 98] on p "Advanced" at bounding box center [183, 106] width 54 height 16
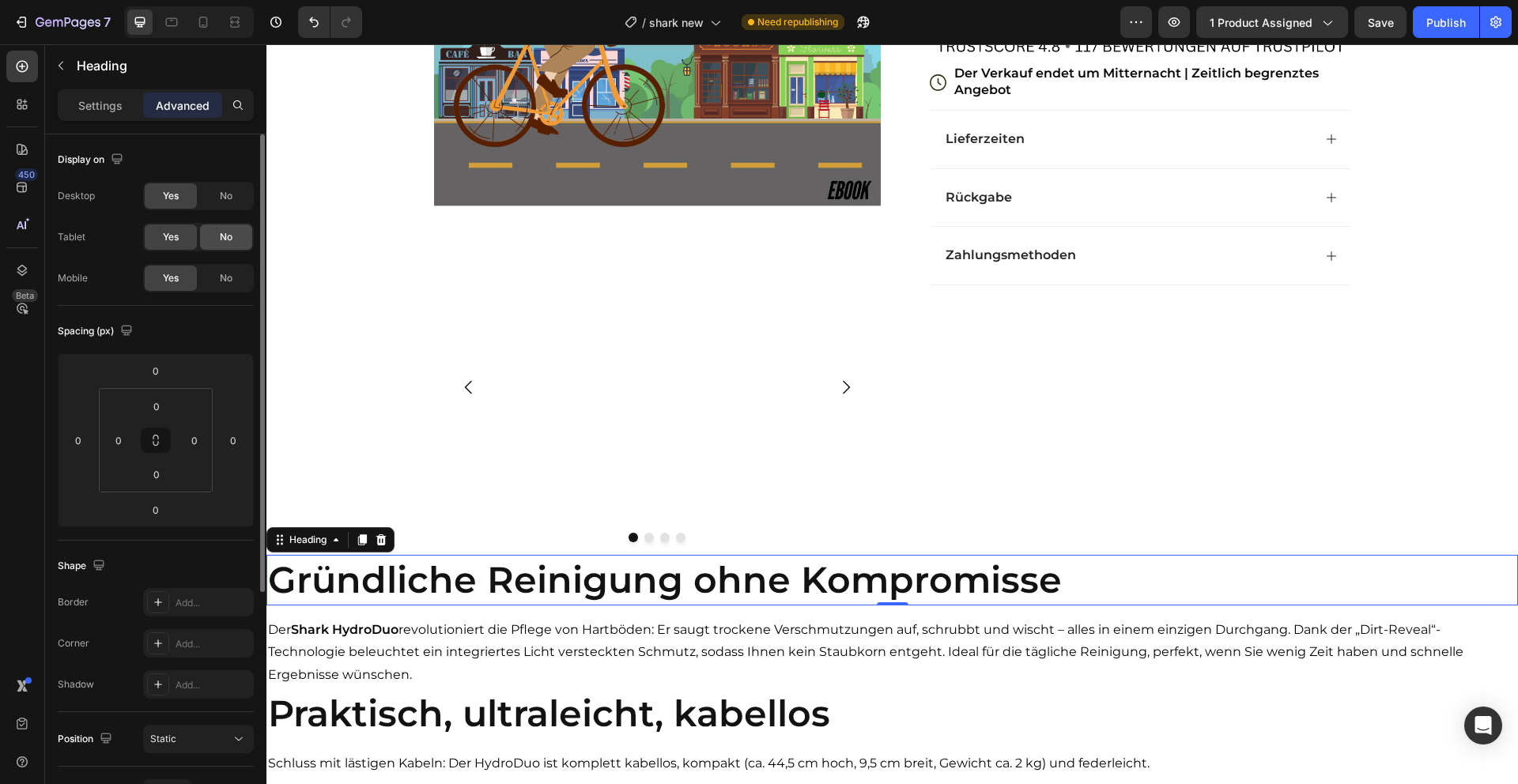
click at [225, 191] on span "No" at bounding box center [225, 196] width 12 height 14
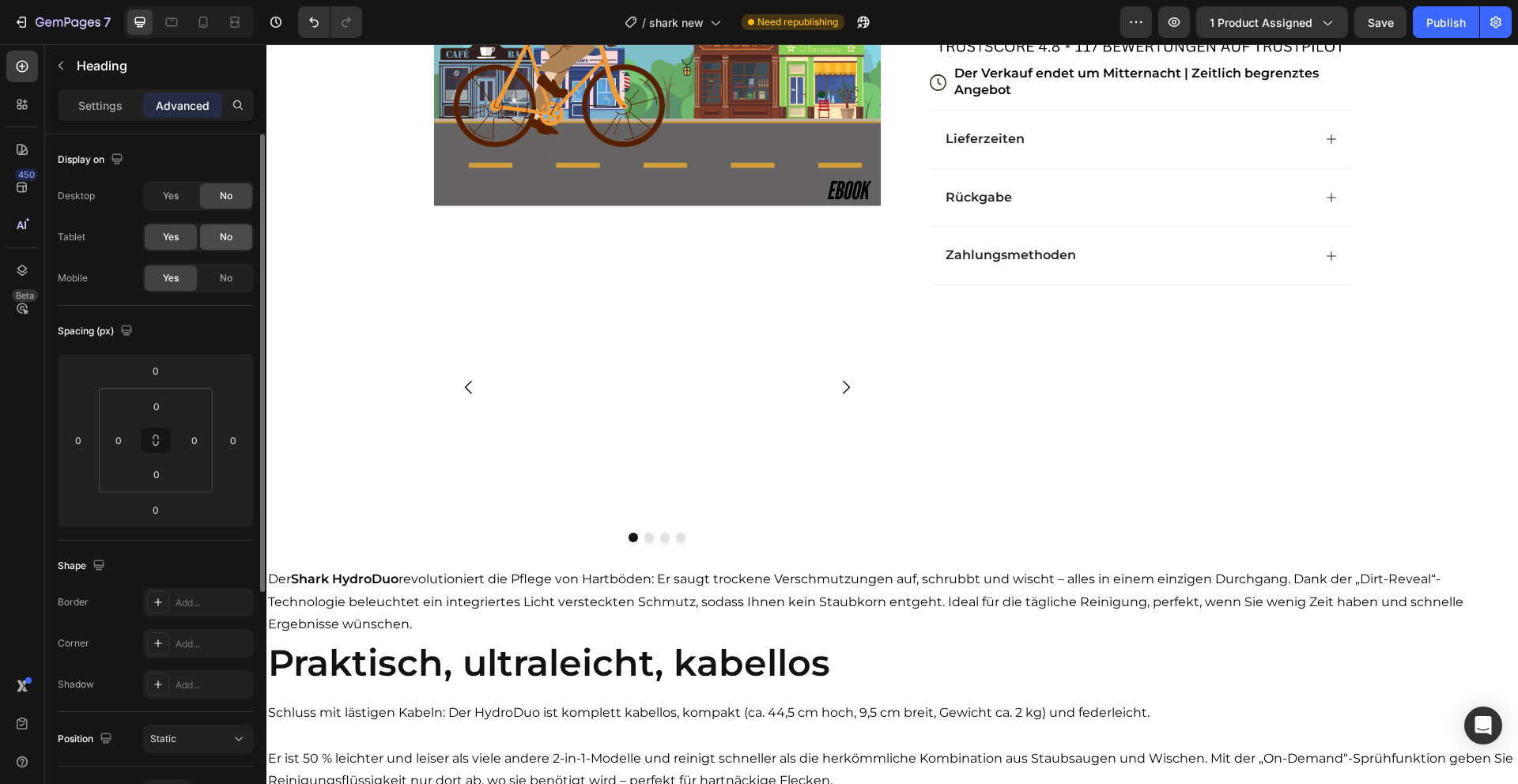
click at [225, 233] on span "No" at bounding box center [225, 237] width 12 height 14
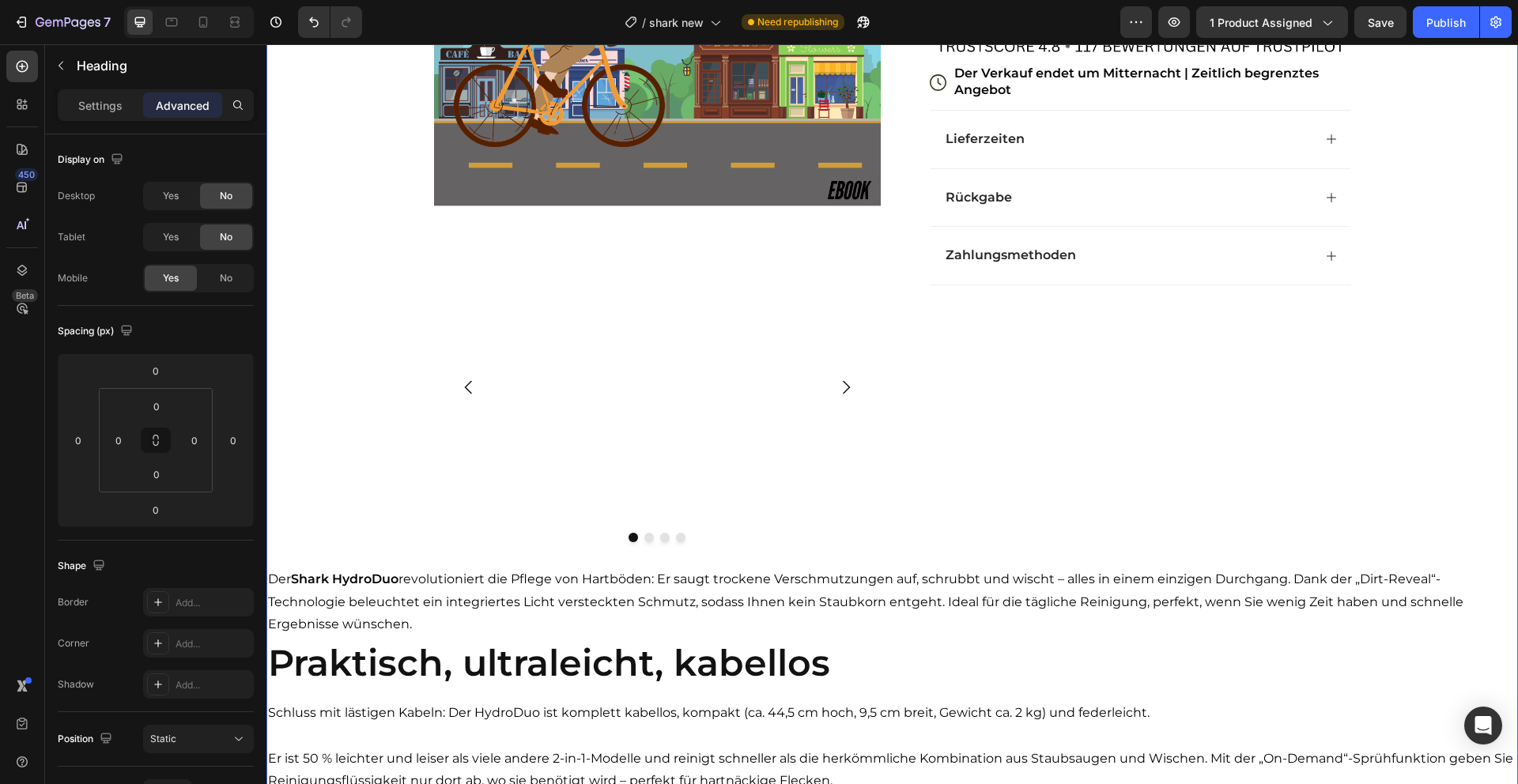
click at [793, 560] on div "Image Image Image Image Image Carousel Row Icon Icon Icon Icon Icon Icon List 4…" at bounding box center [892, 354] width 1252 height 1263
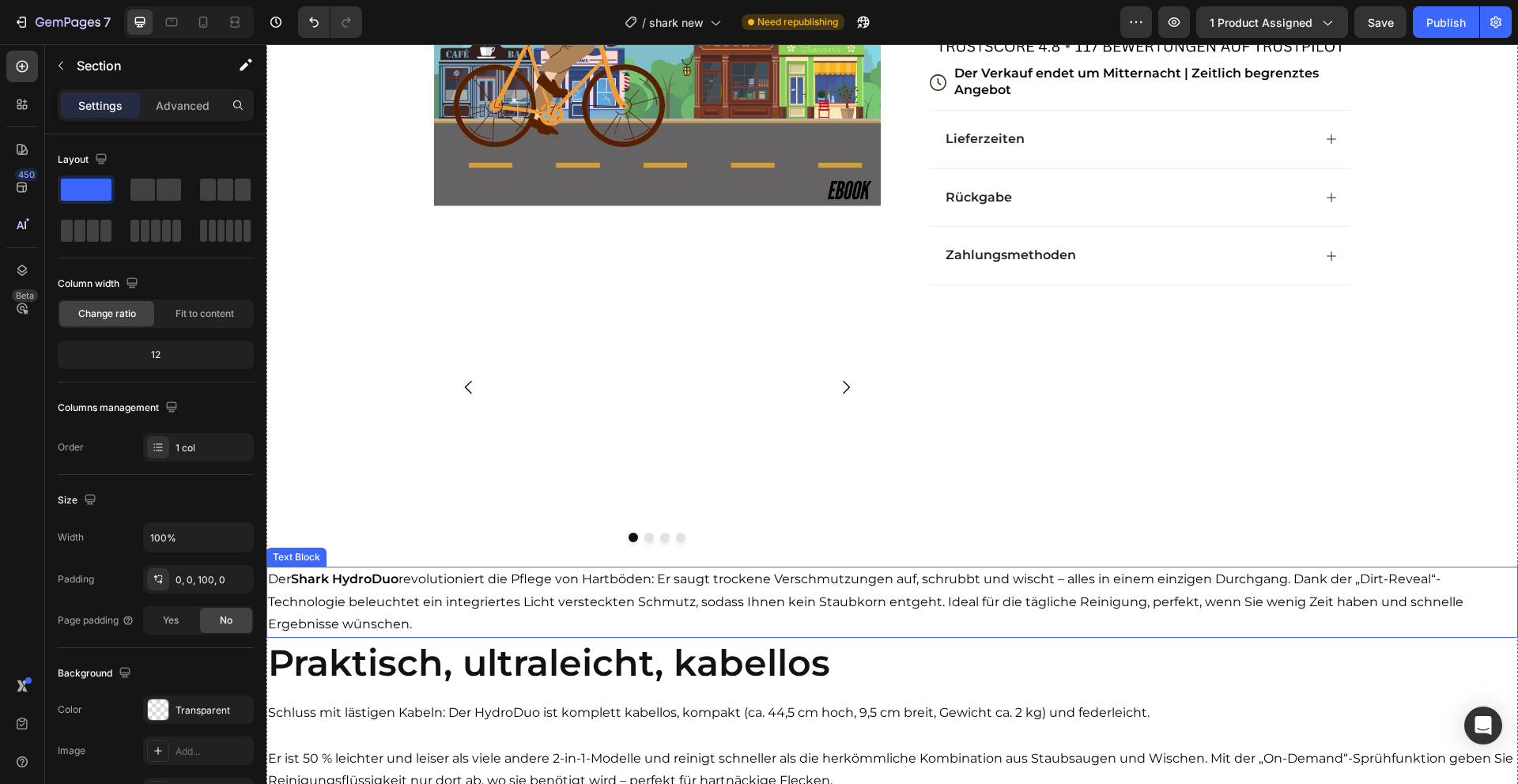
click at [787, 595] on p "Der Shark HydroDuo revolutioniert die Pflege von Hartböden: Er saugt trockene V…" at bounding box center [892, 602] width 1248 height 68
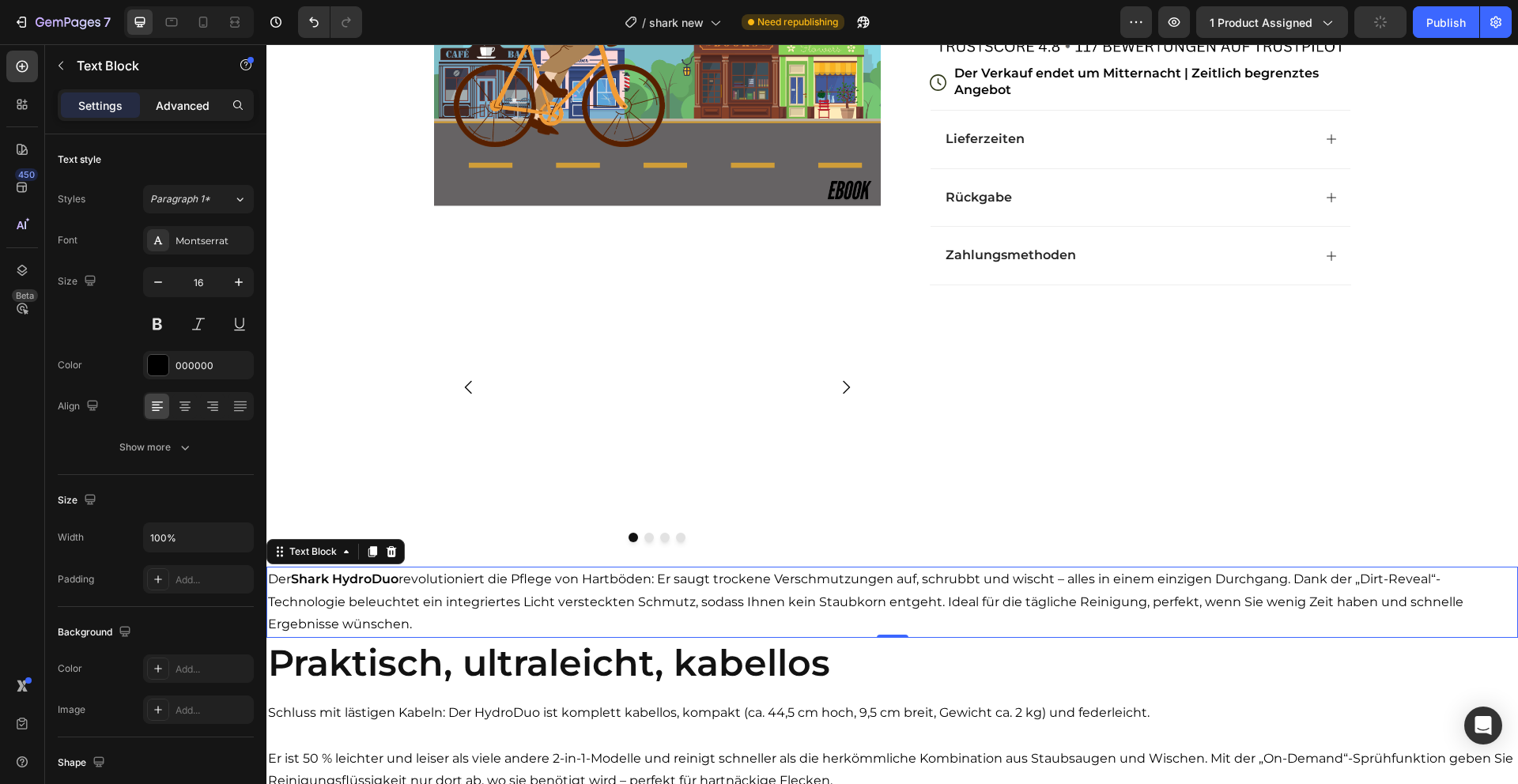
click at [197, 109] on p "Advanced" at bounding box center [183, 106] width 54 height 16
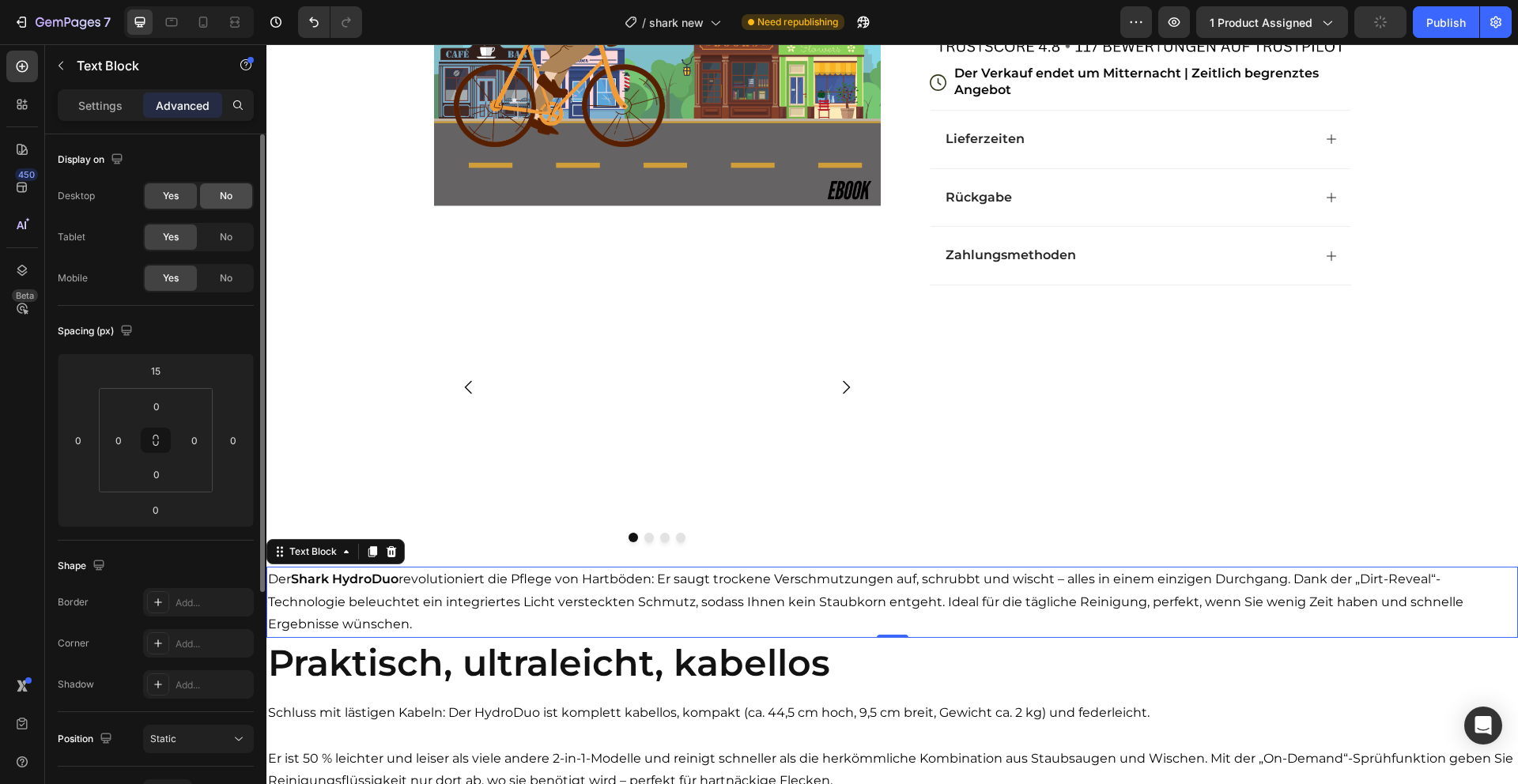
click at [204, 196] on div "No" at bounding box center [226, 196] width 52 height 25
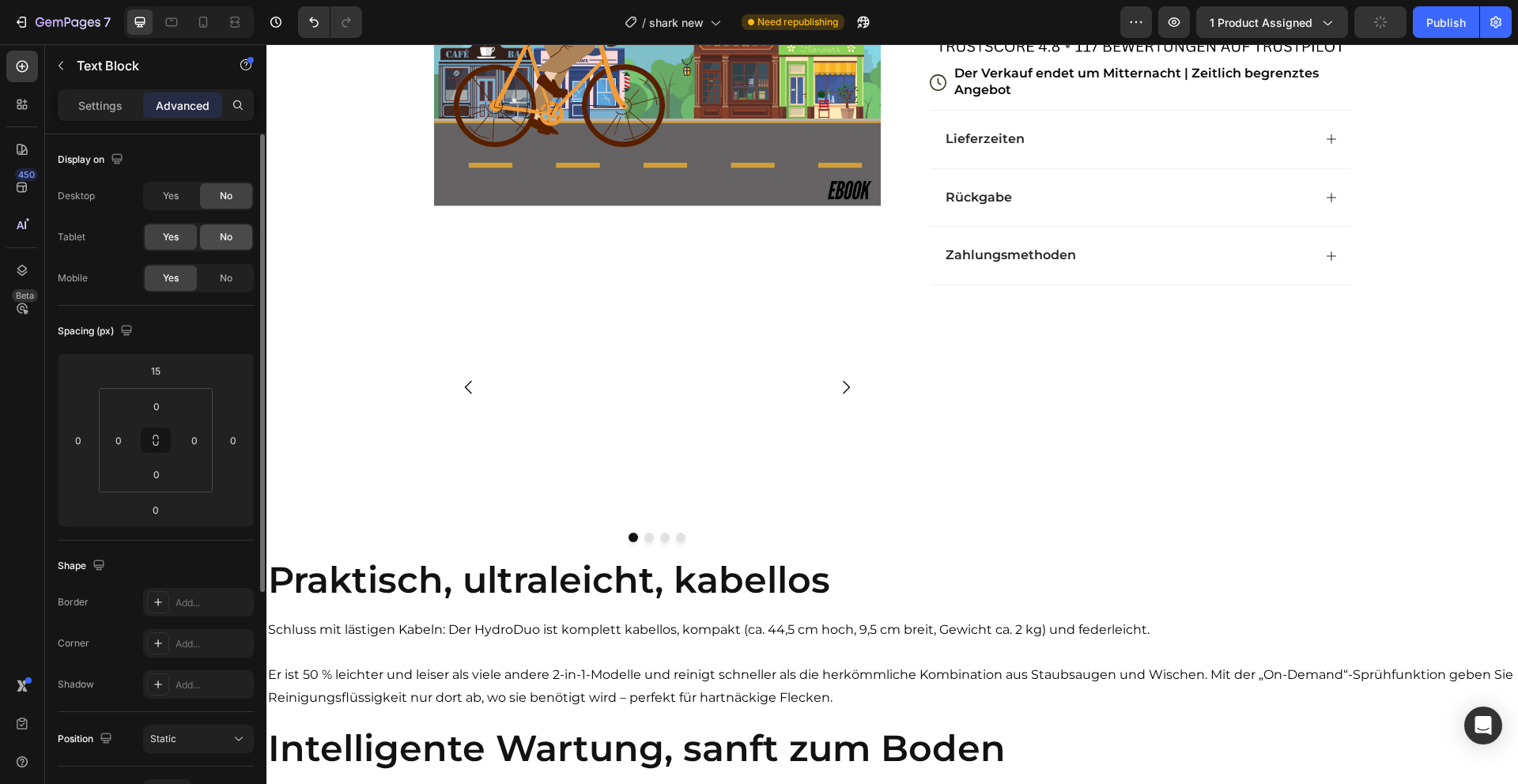
click at [222, 228] on div "No" at bounding box center [226, 237] width 52 height 25
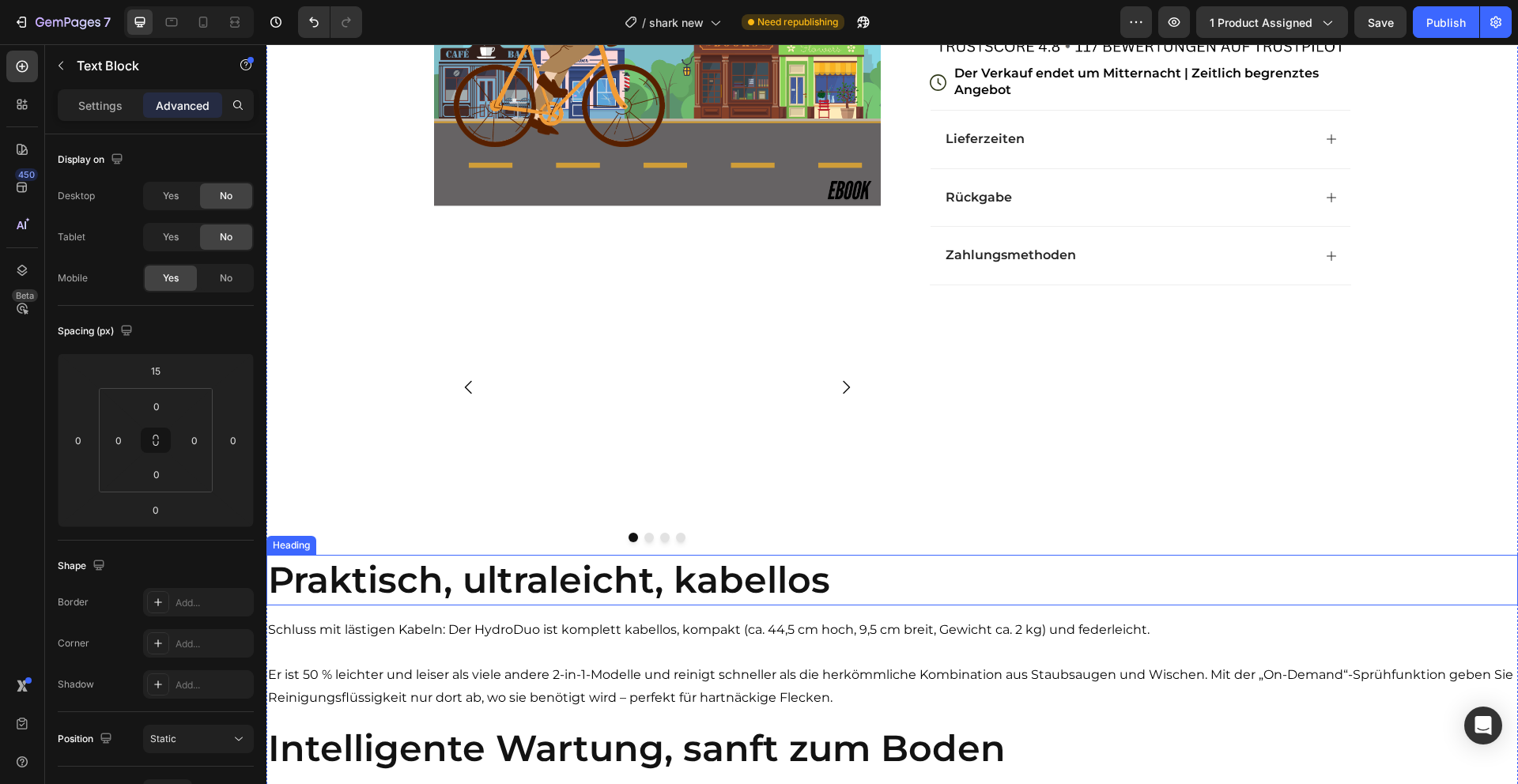
click at [660, 578] on h2 "Praktisch, ultraleicht, kabellos" at bounding box center [892, 580] width 1252 height 51
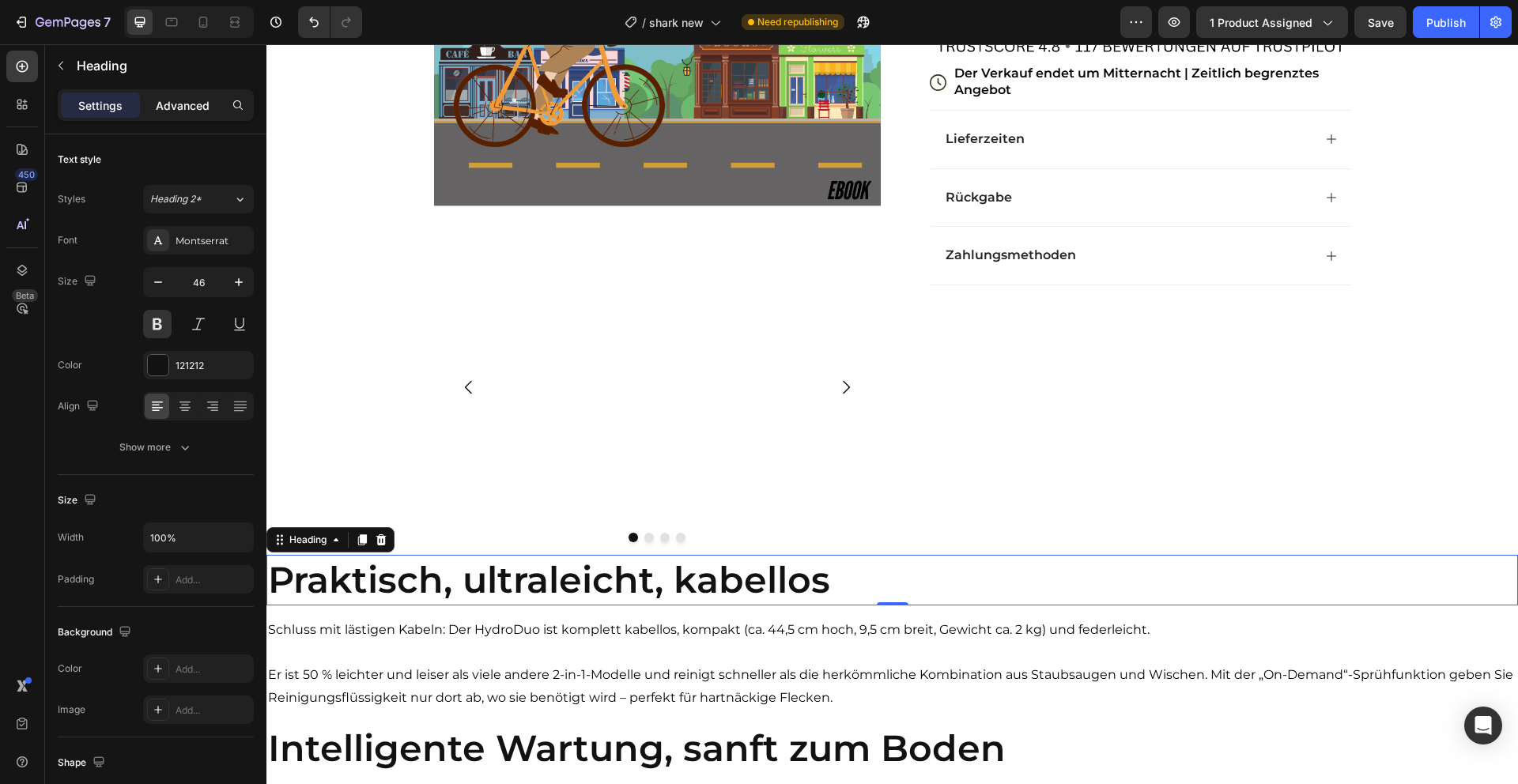
click at [183, 114] on div "Advanced" at bounding box center [183, 105] width 79 height 25
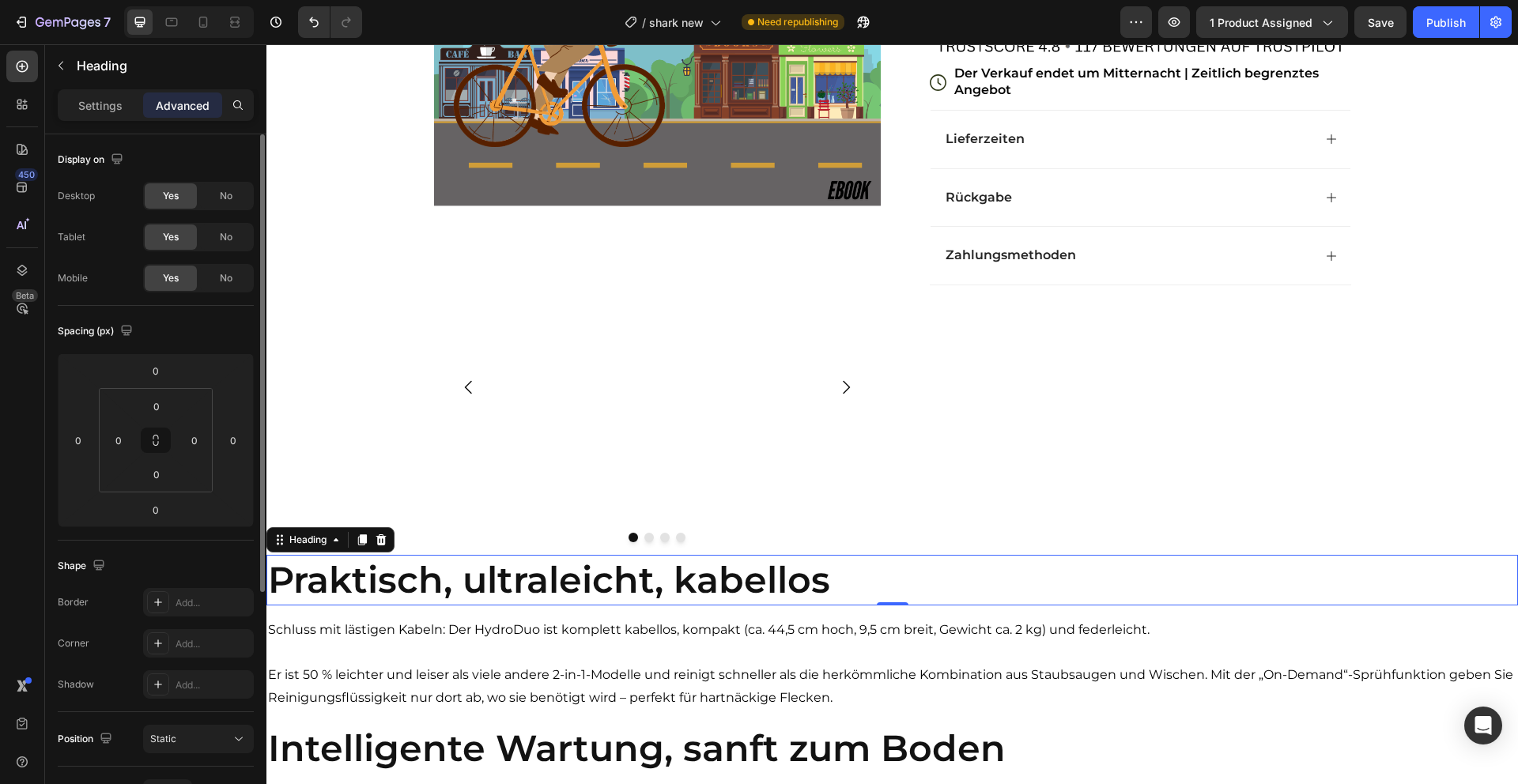
click at [210, 188] on div "No" at bounding box center [226, 196] width 52 height 25
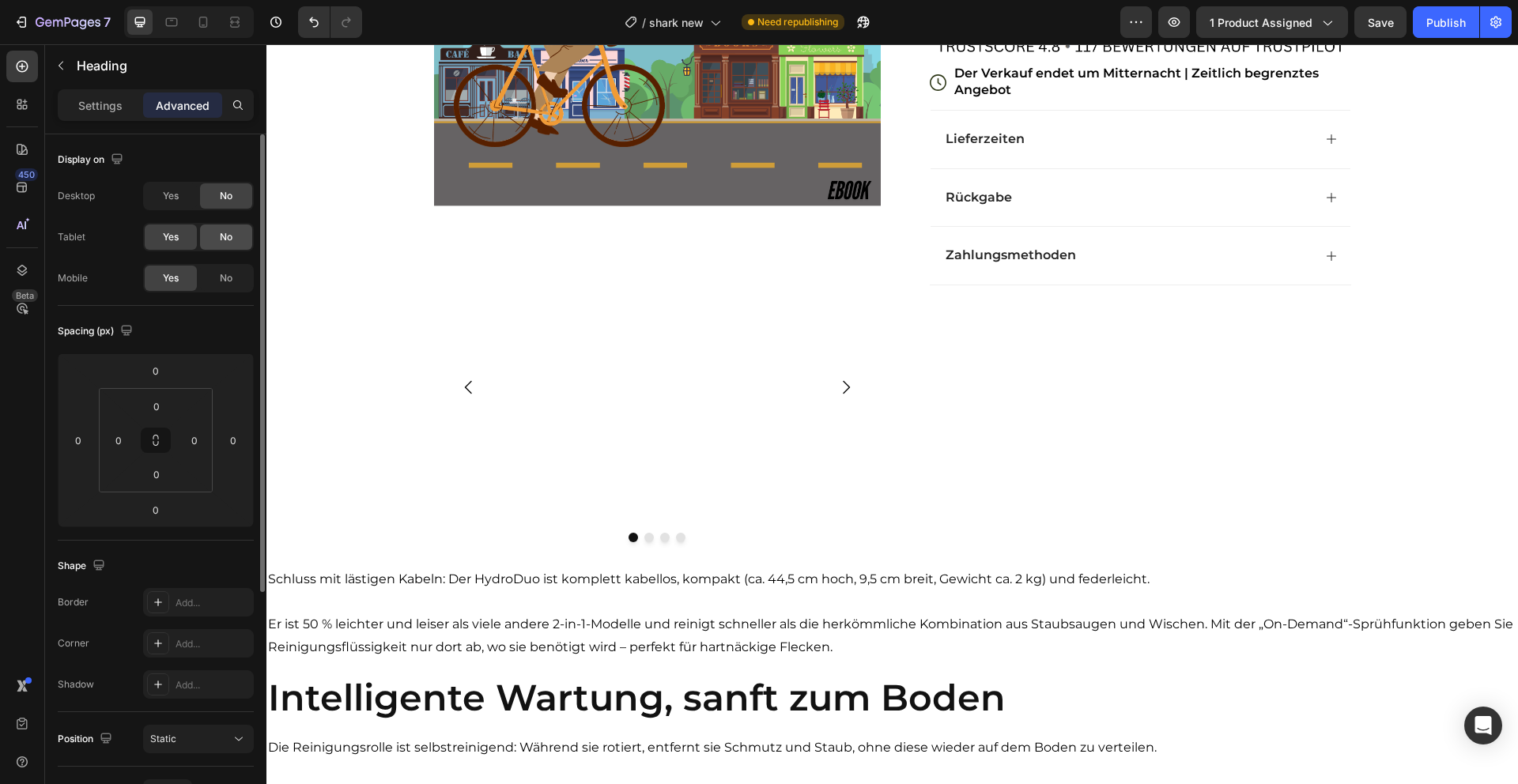
click at [224, 233] on span "No" at bounding box center [225, 237] width 12 height 14
click at [780, 608] on p at bounding box center [892, 603] width 1248 height 23
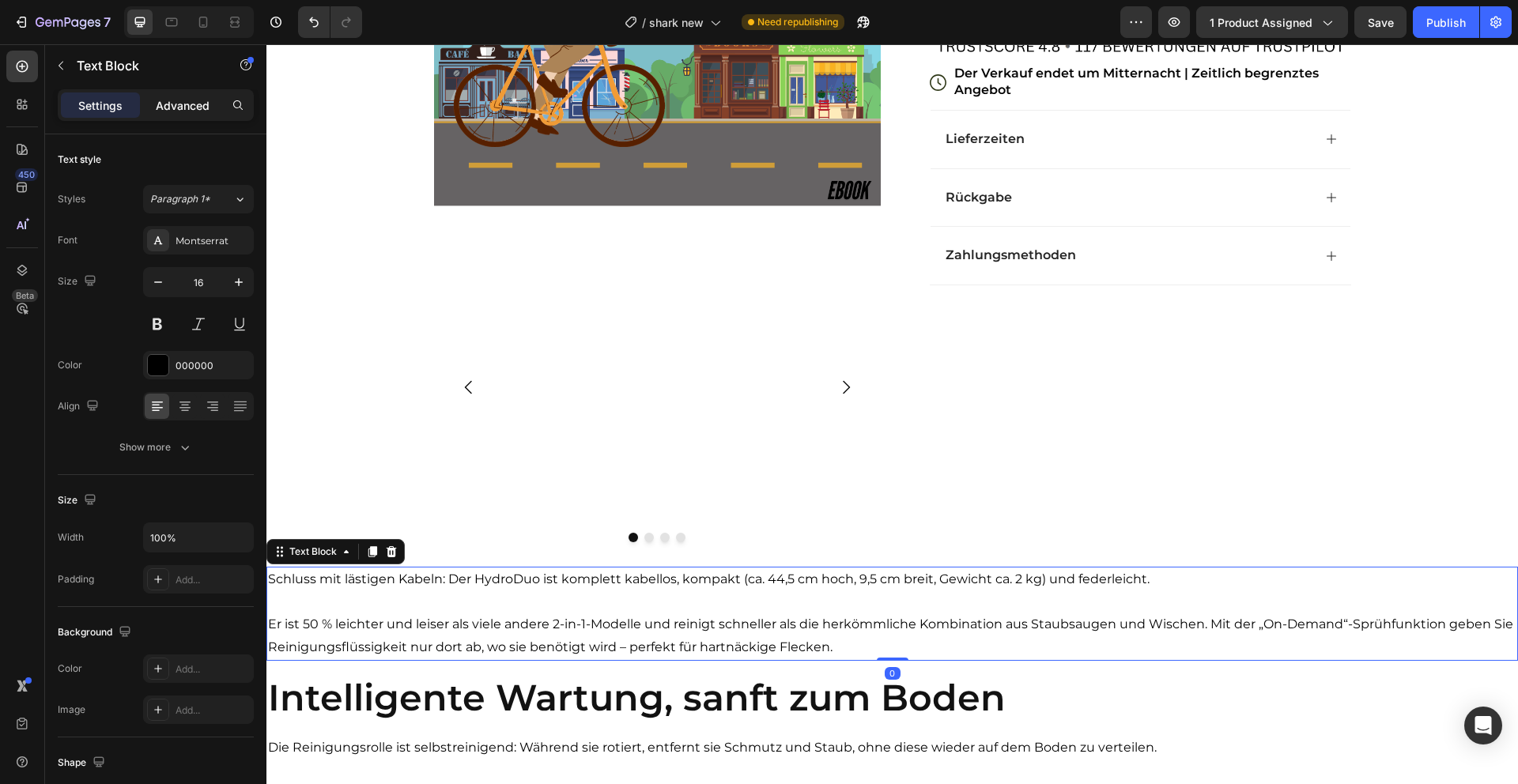
click at [183, 101] on p "Advanced" at bounding box center [183, 106] width 54 height 16
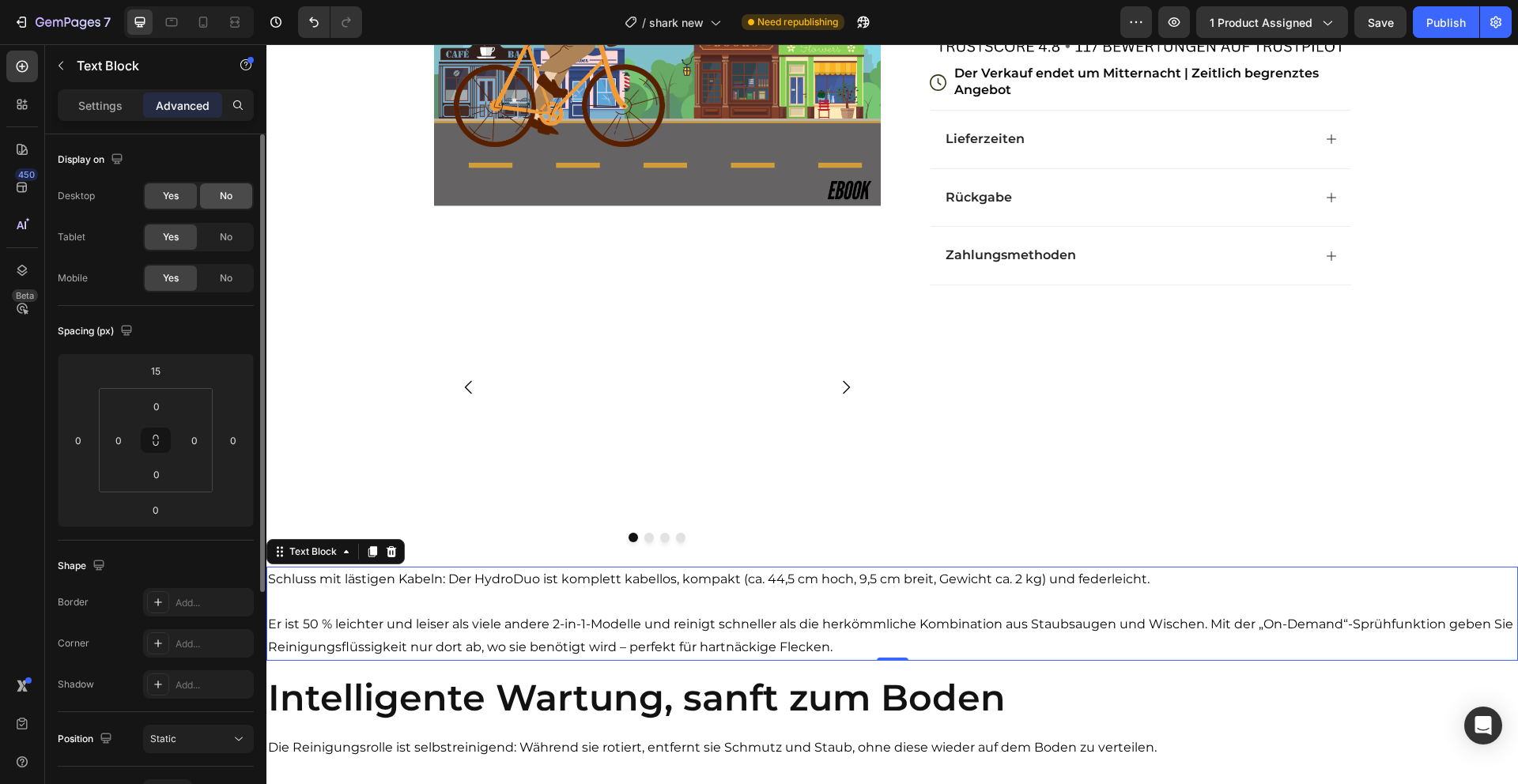
click at [214, 199] on div "No" at bounding box center [226, 196] width 52 height 25
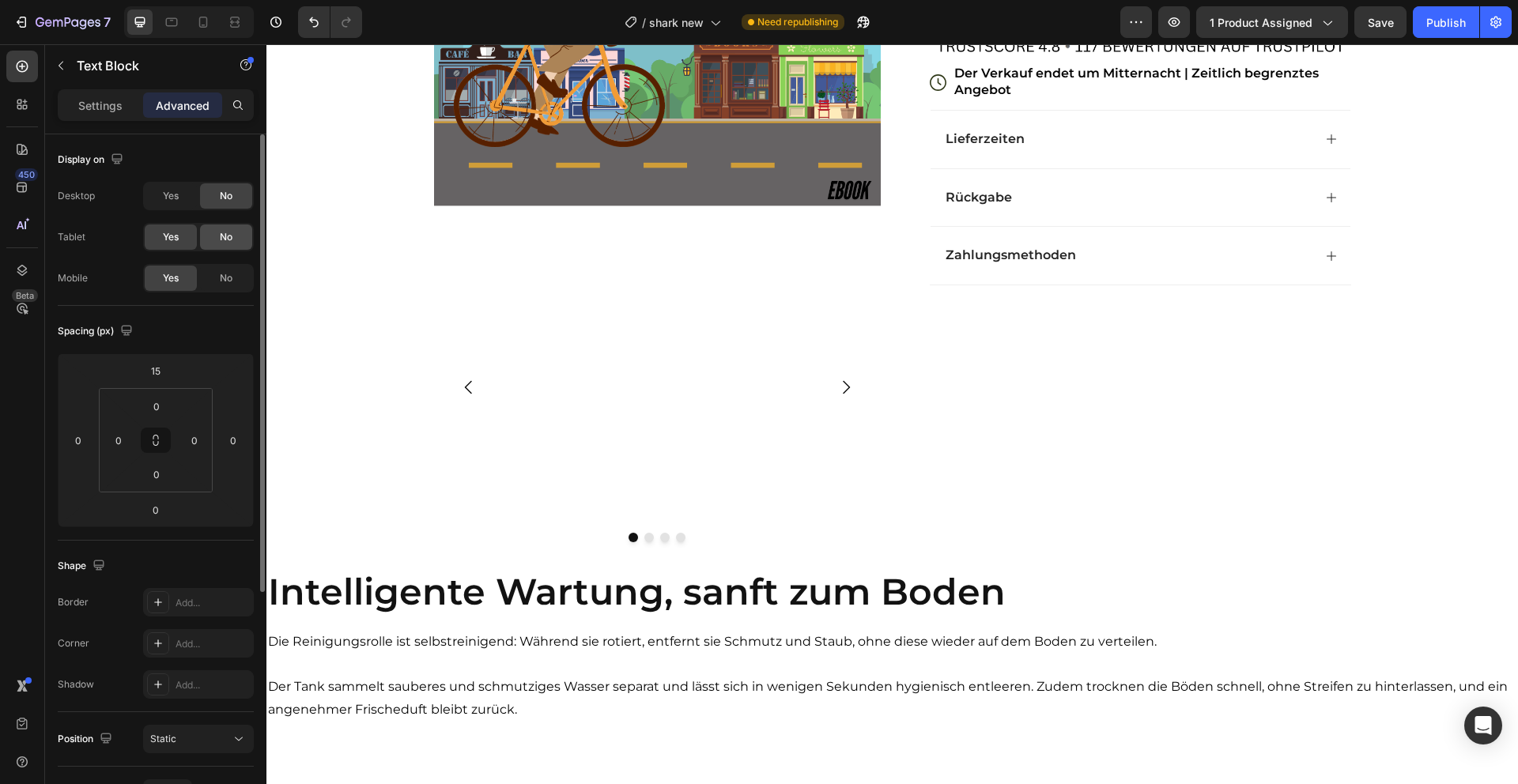
click at [221, 238] on span "No" at bounding box center [225, 237] width 12 height 14
click at [629, 584] on h2 "Intelligente Wartung, sanft zum Boden" at bounding box center [892, 592] width 1252 height 51
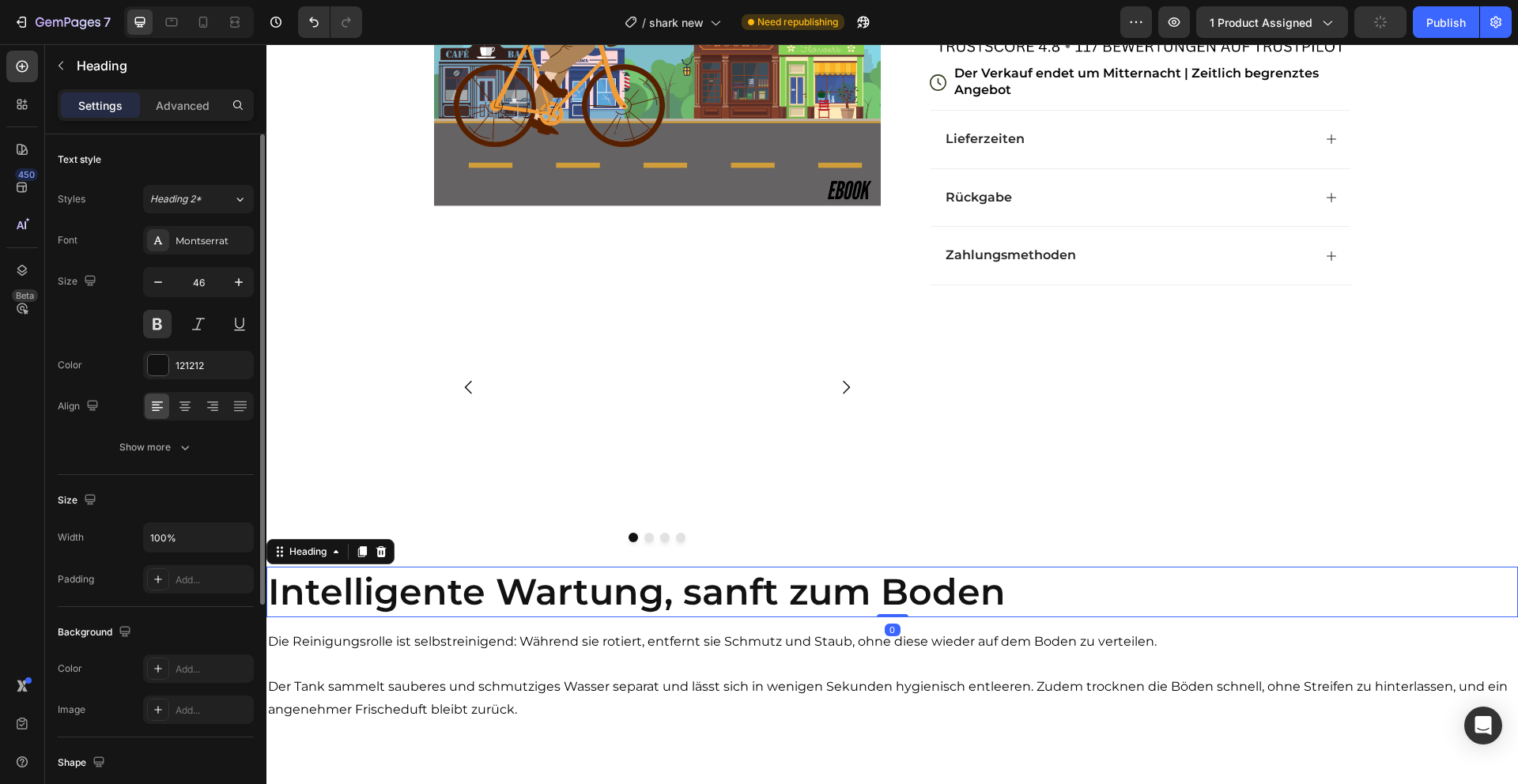
click at [178, 116] on div "Advanced" at bounding box center [183, 105] width 79 height 25
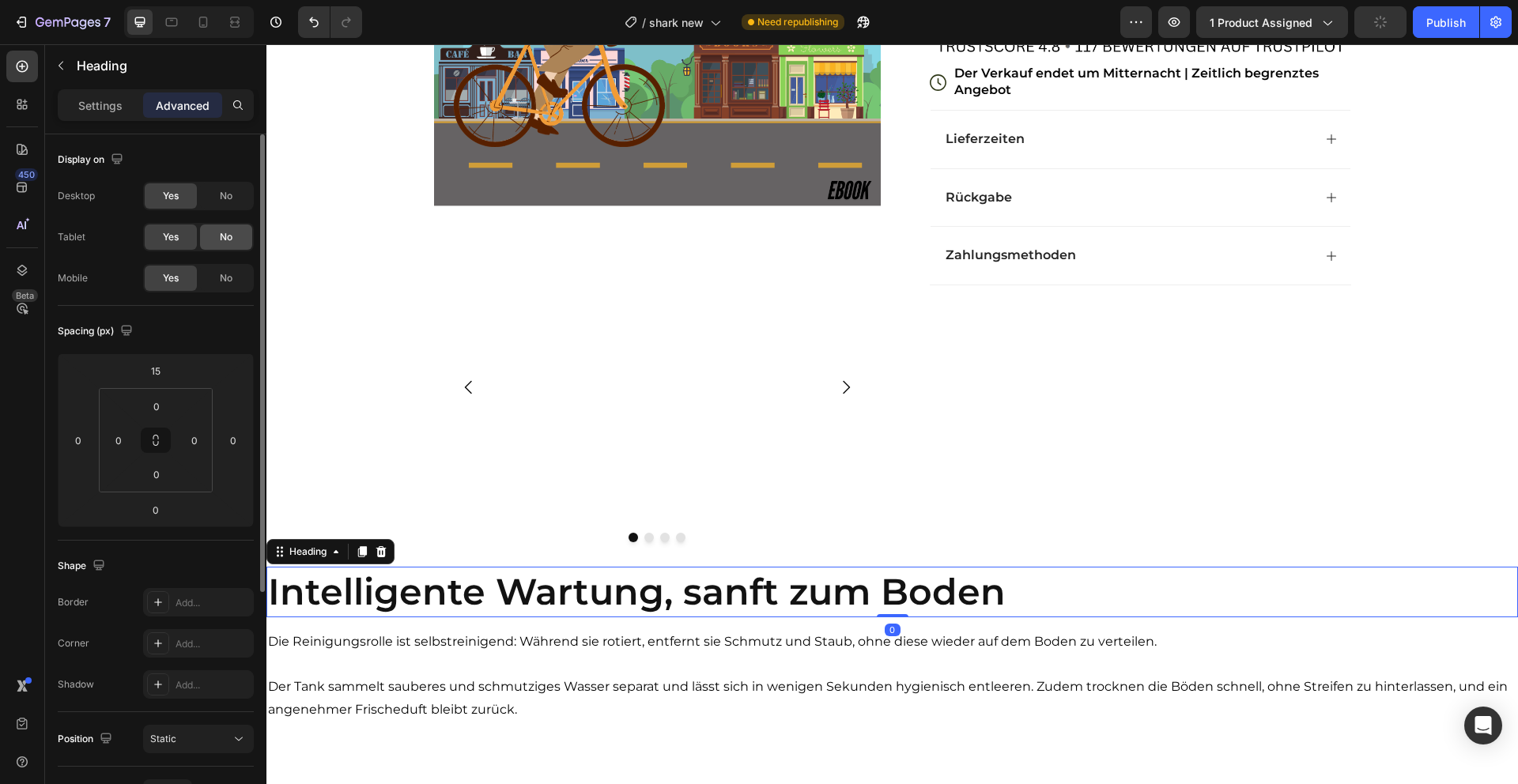
drag, startPoint x: 218, startPoint y: 193, endPoint x: 230, endPoint y: 240, distance: 48.5
click at [219, 193] on div "No" at bounding box center [226, 196] width 52 height 25
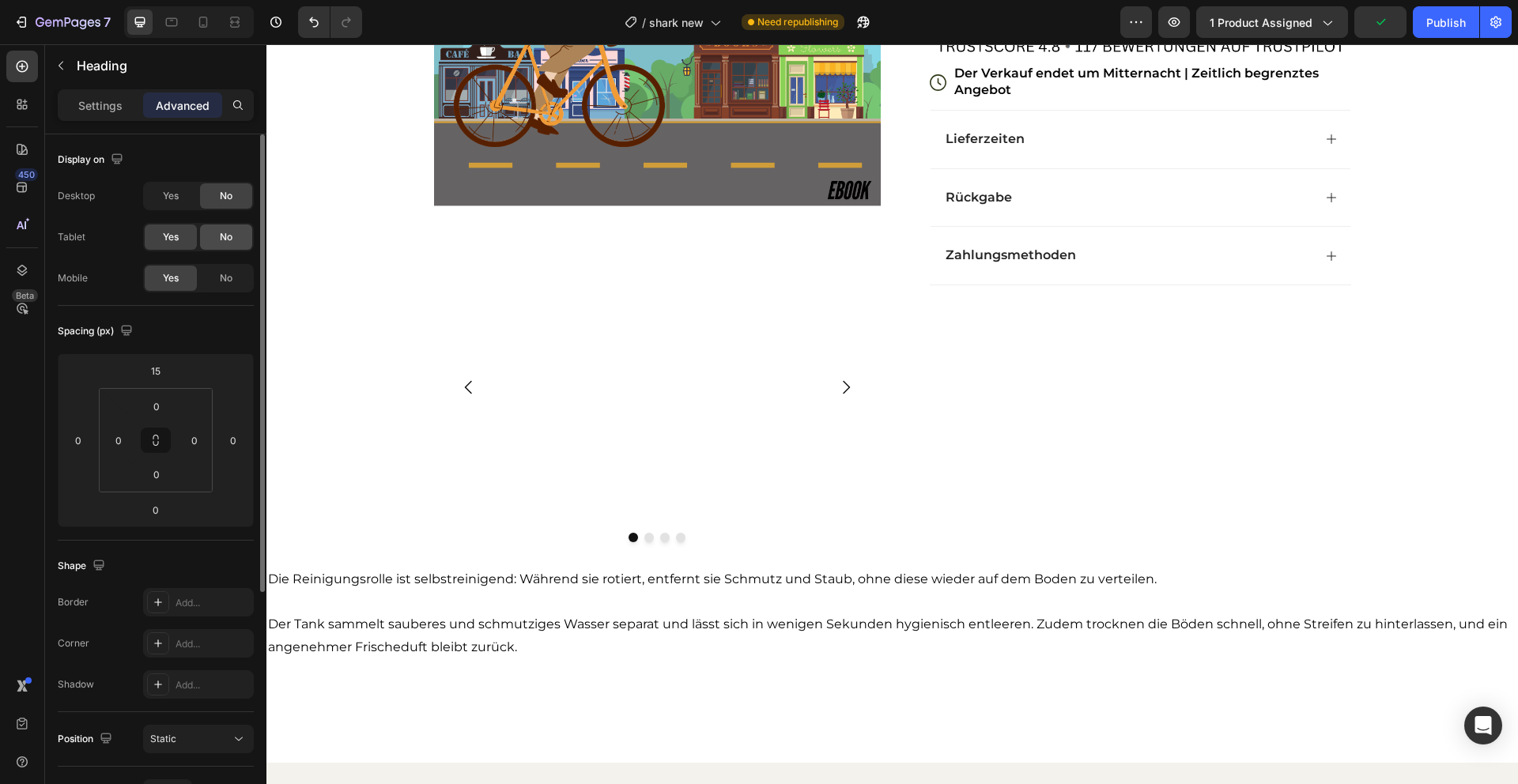
click at [230, 238] on span "No" at bounding box center [225, 237] width 12 height 14
click at [834, 597] on p at bounding box center [892, 603] width 1248 height 23
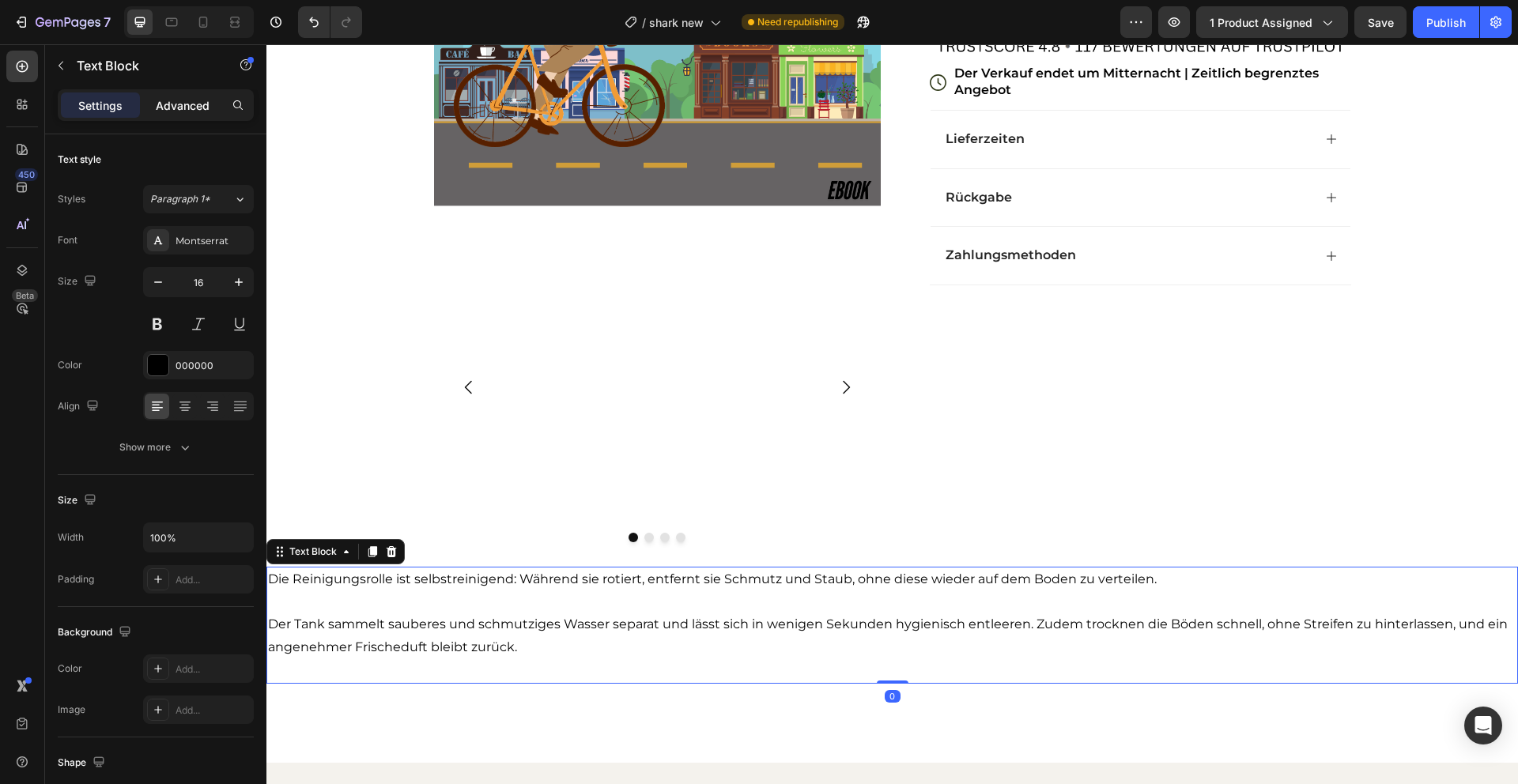
click at [185, 117] on div "Advanced" at bounding box center [183, 105] width 79 height 25
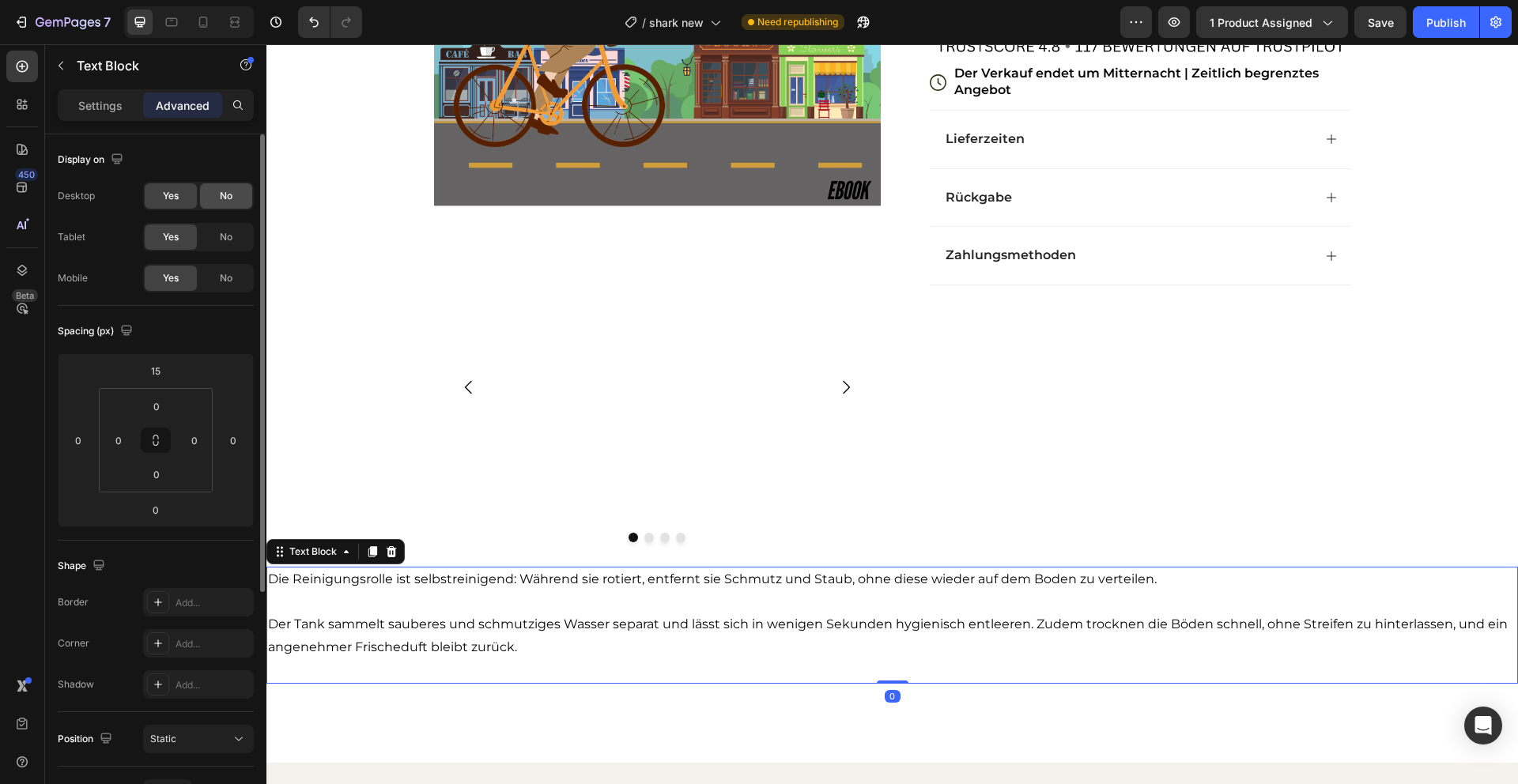
click at [211, 205] on div "No" at bounding box center [226, 196] width 52 height 25
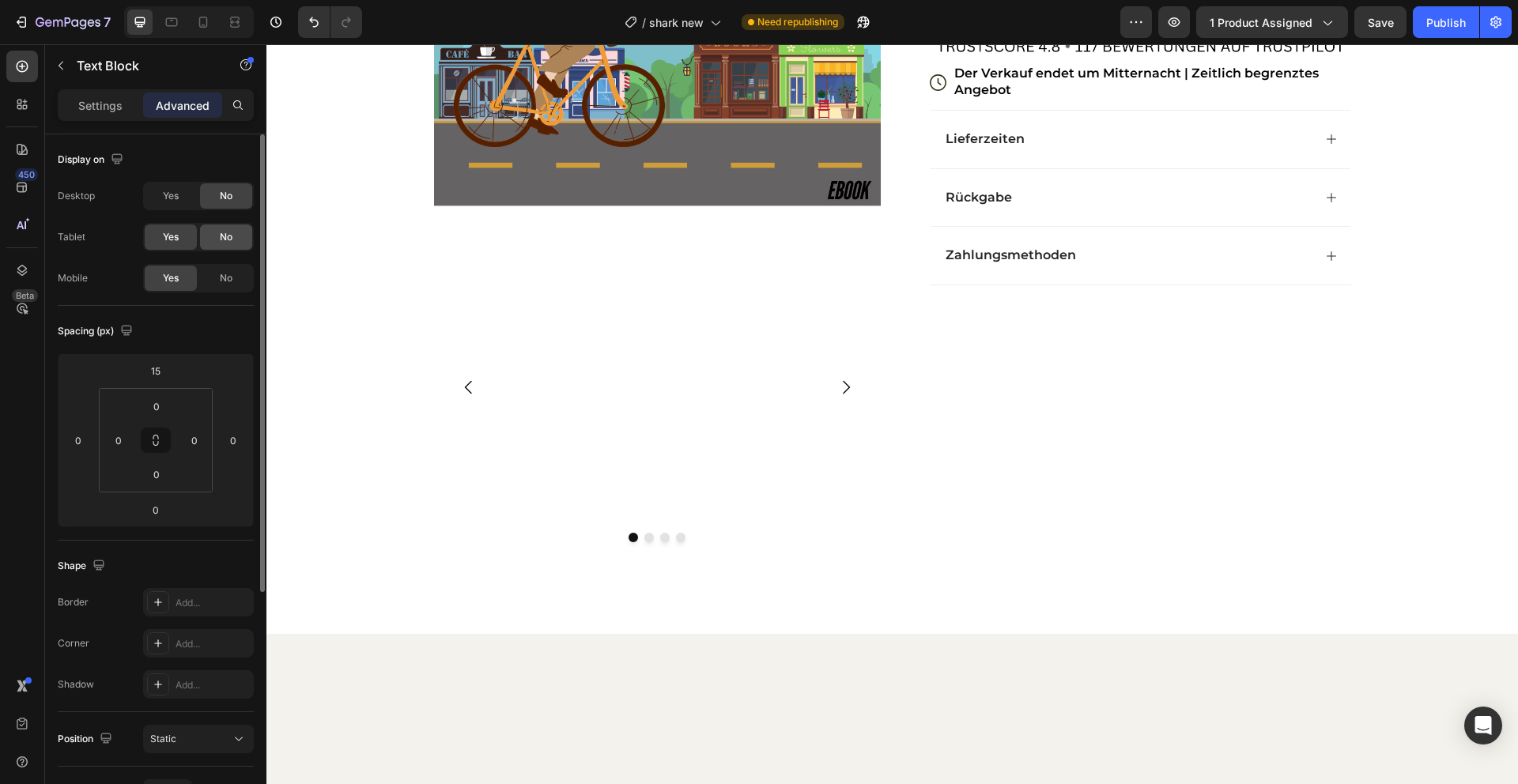
click at [216, 228] on div "No" at bounding box center [226, 237] width 52 height 25
click at [615, 383] on div "Image" at bounding box center [657, 387] width 447 height 335
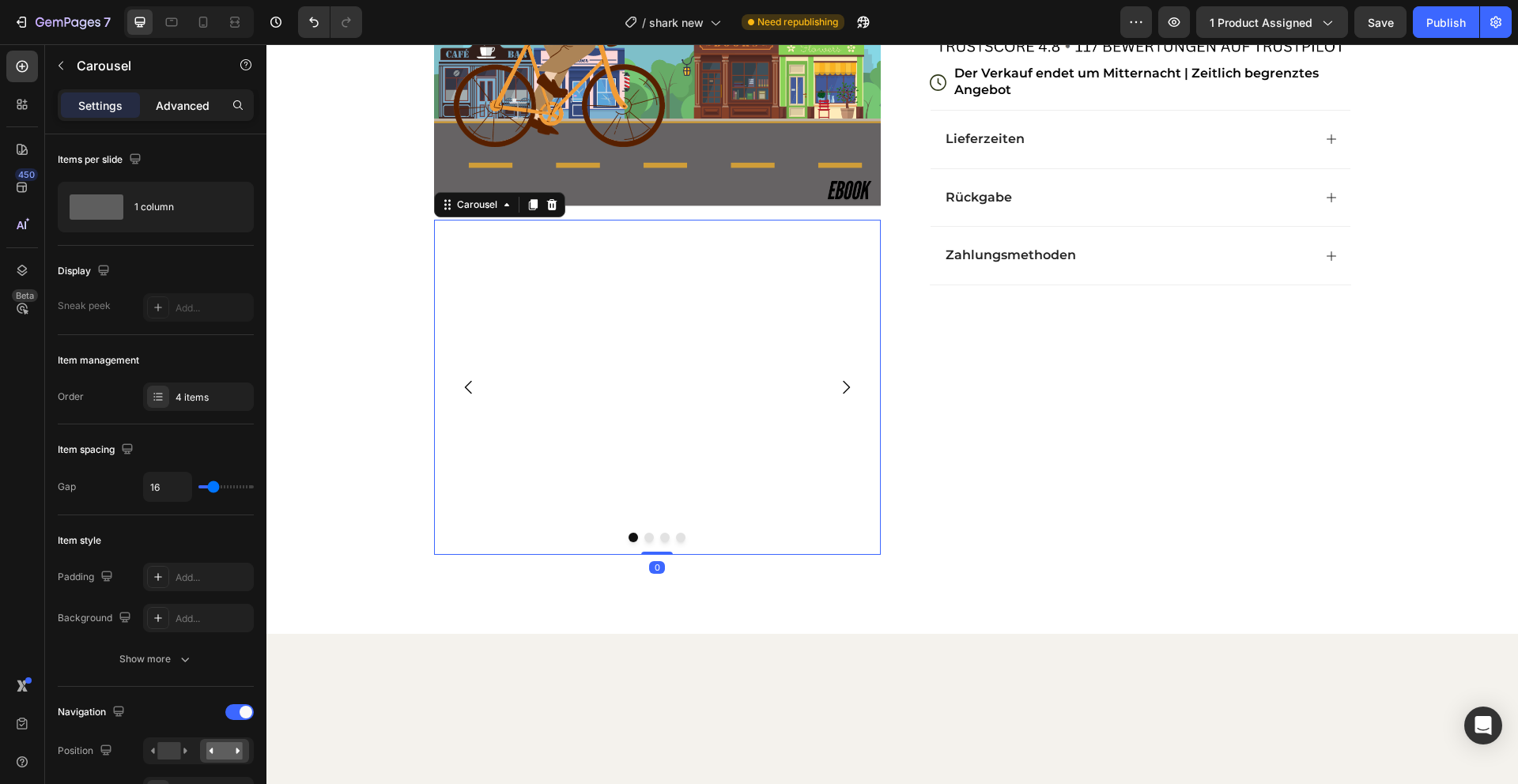
click at [201, 116] on div "Advanced" at bounding box center [183, 105] width 79 height 25
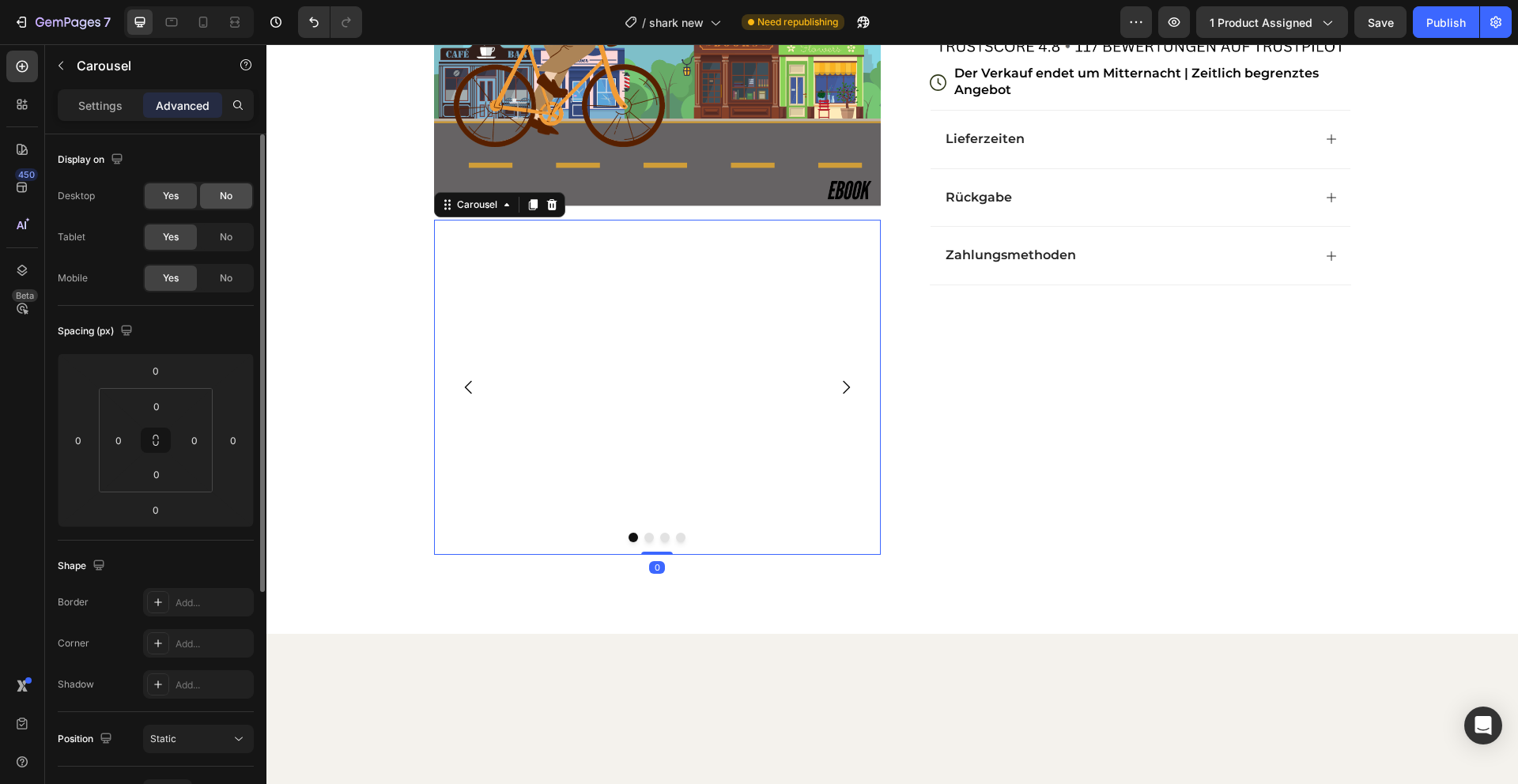
click at [221, 541] on div "Display on Desktop Yes No Tablet Yes No Mobile Yes No" at bounding box center [155, 626] width 196 height 171
click at [225, 190] on span "No" at bounding box center [225, 196] width 12 height 14
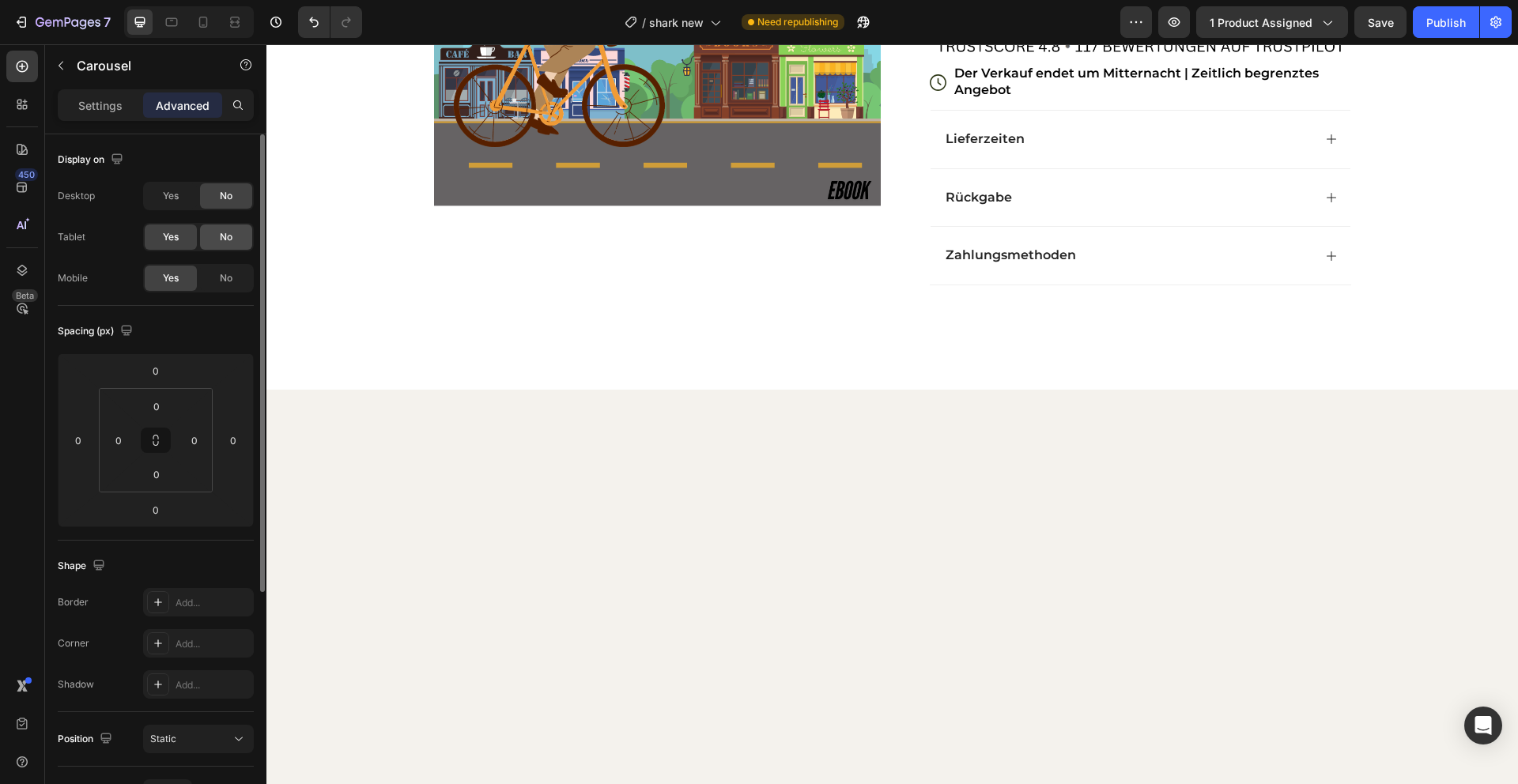
click at [232, 233] on span "No" at bounding box center [225, 237] width 12 height 14
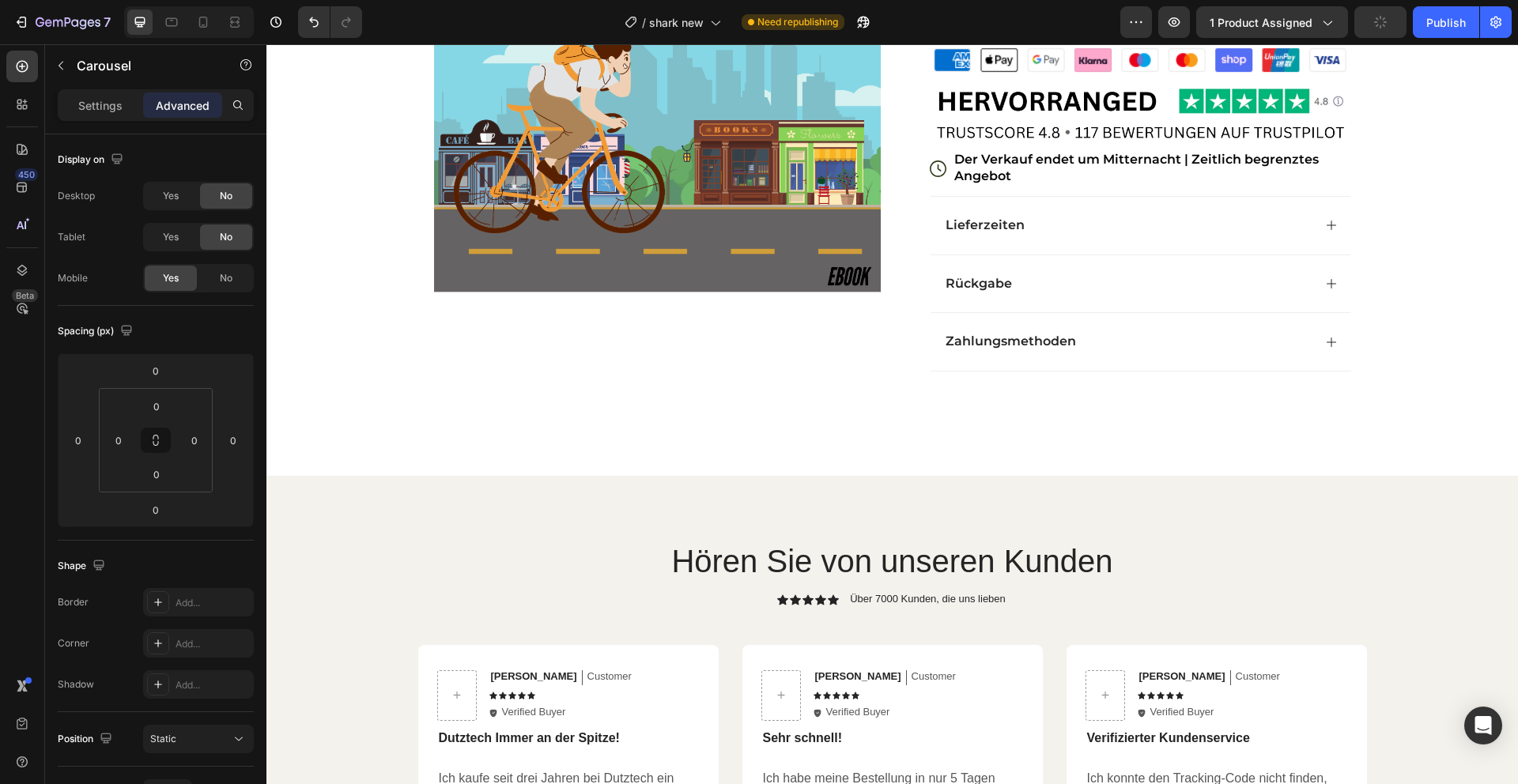
scroll to position [255, 0]
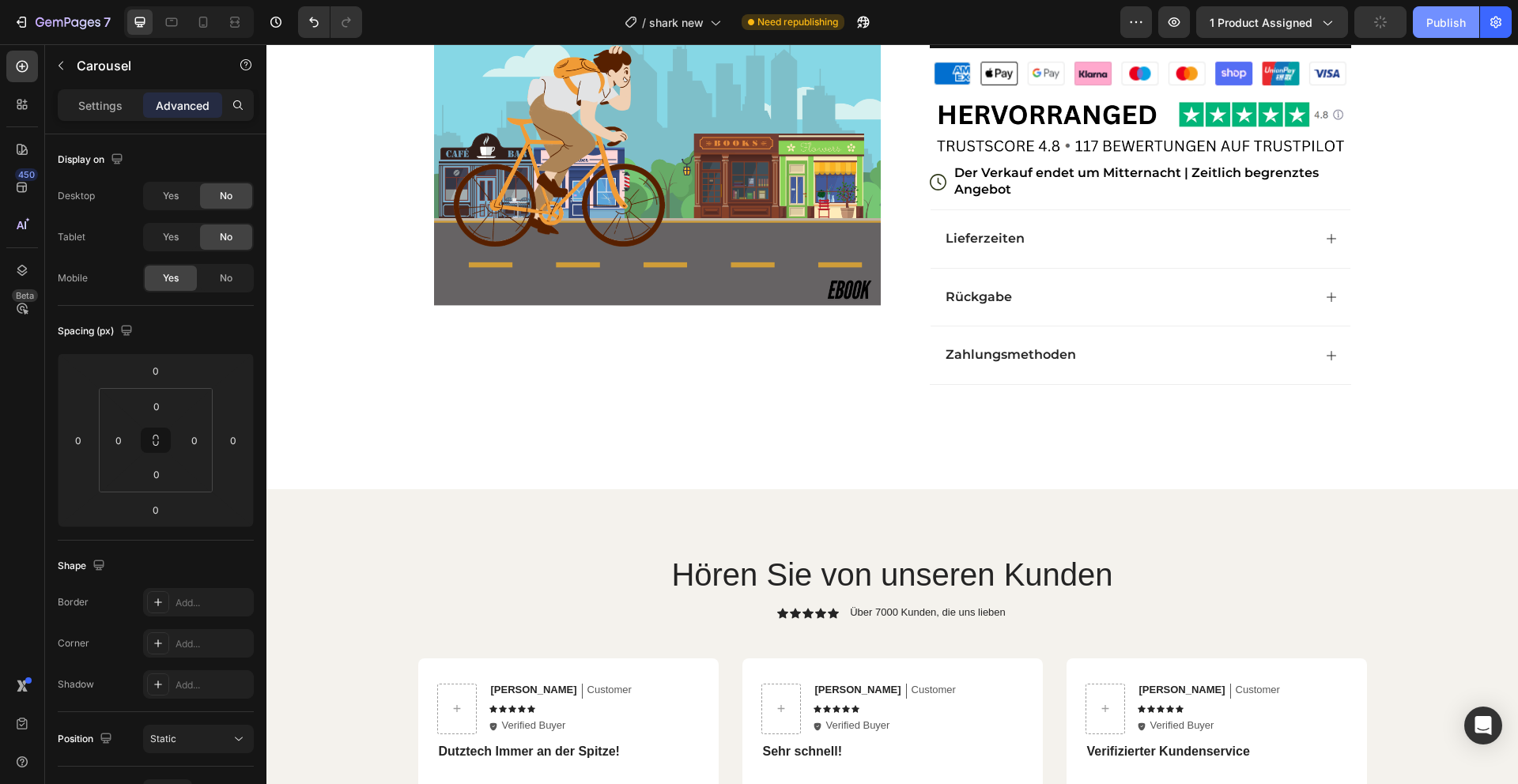
click at [1443, 29] on div "Publish" at bounding box center [1446, 22] width 39 height 16
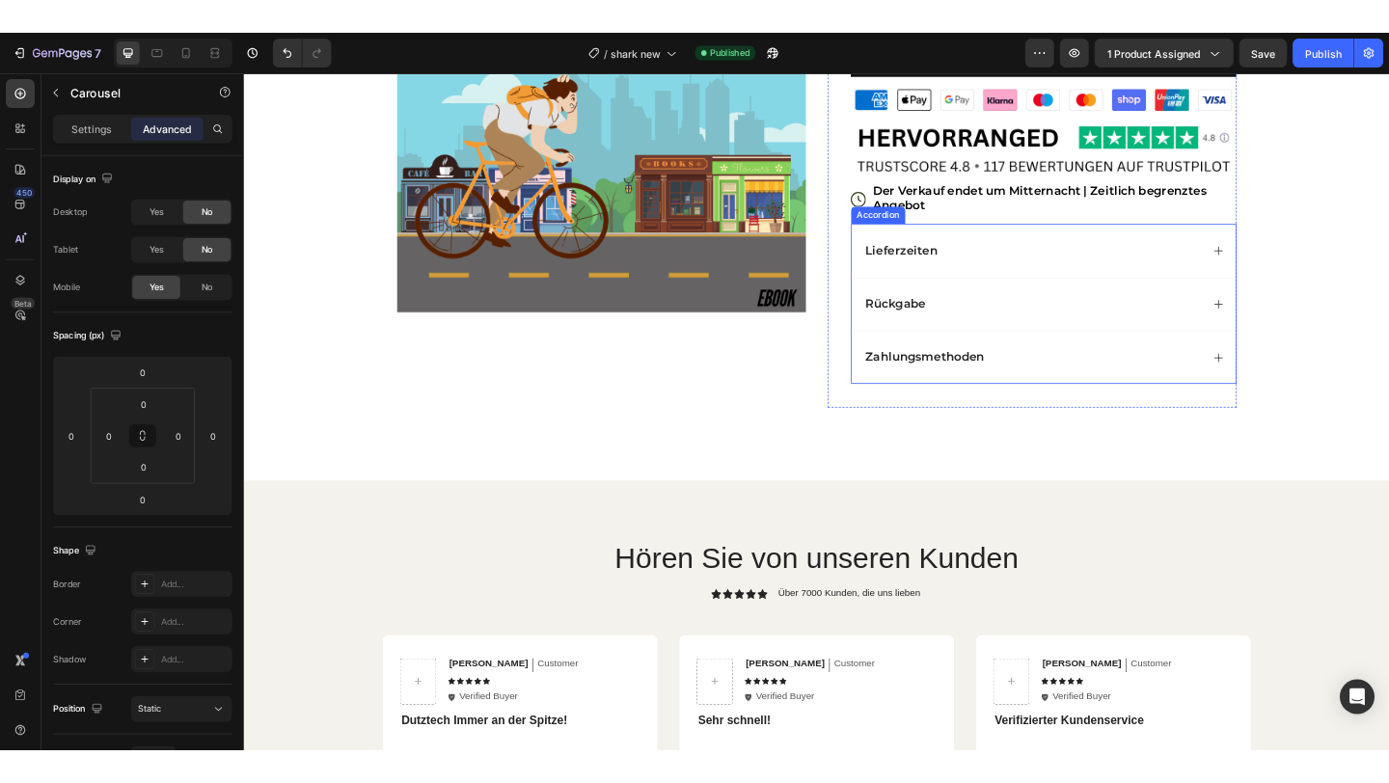
scroll to position [0, 0]
